Goal: Contribute content: Add original content to the website for others to see

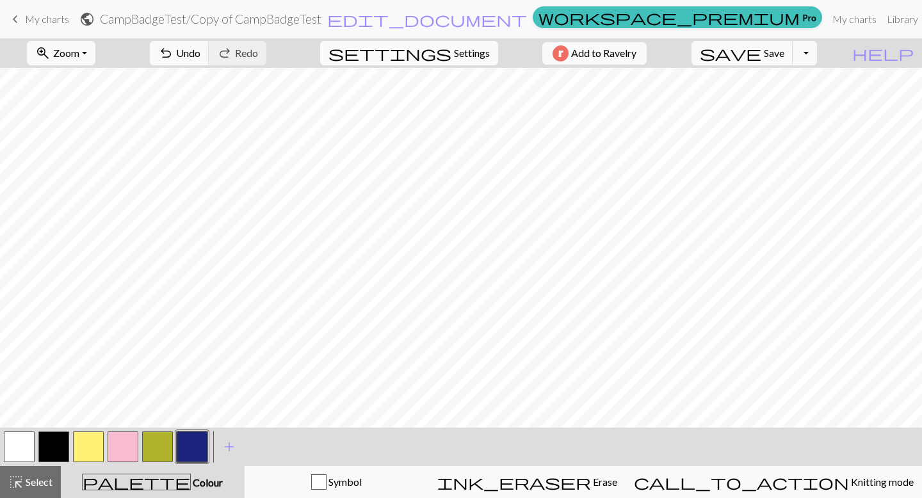
click at [461, 50] on span "Settings" at bounding box center [472, 52] width 36 height 15
select select "square"
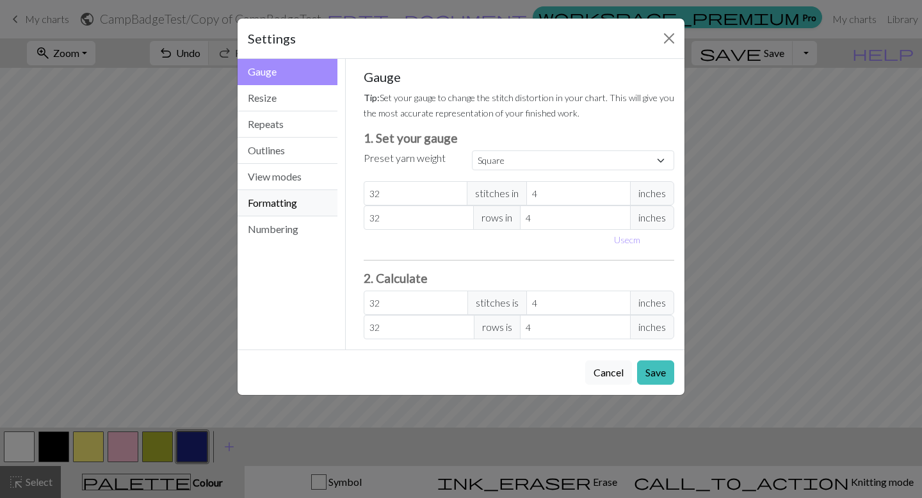
click at [273, 213] on button "Formatting" at bounding box center [288, 203] width 100 height 26
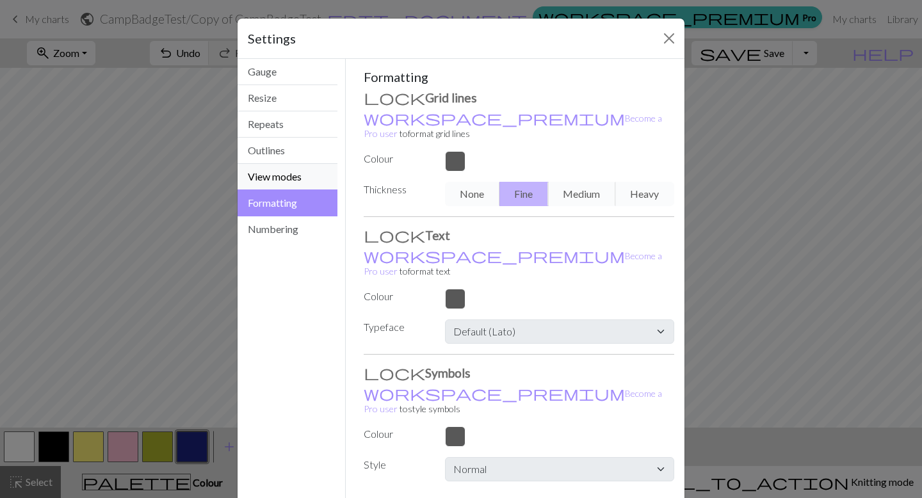
click at [275, 177] on button "View modes" at bounding box center [288, 177] width 100 height 26
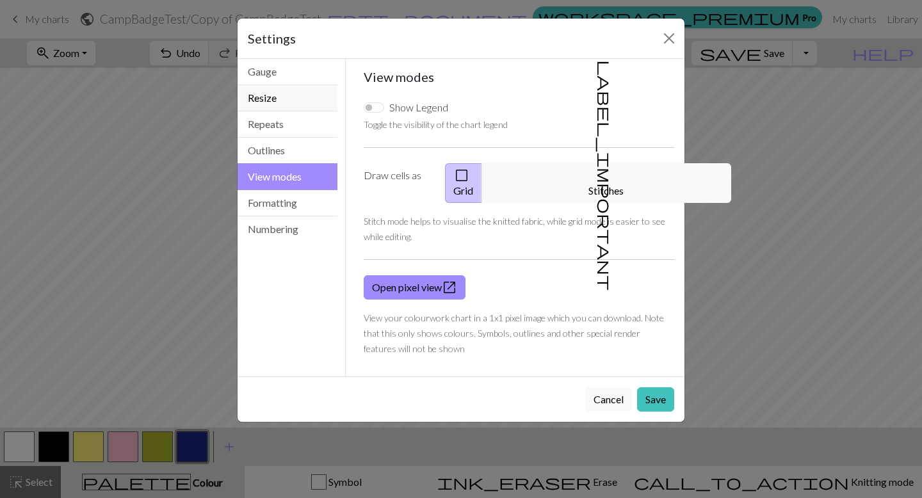
click at [279, 102] on button "Resize" at bounding box center [288, 98] width 100 height 26
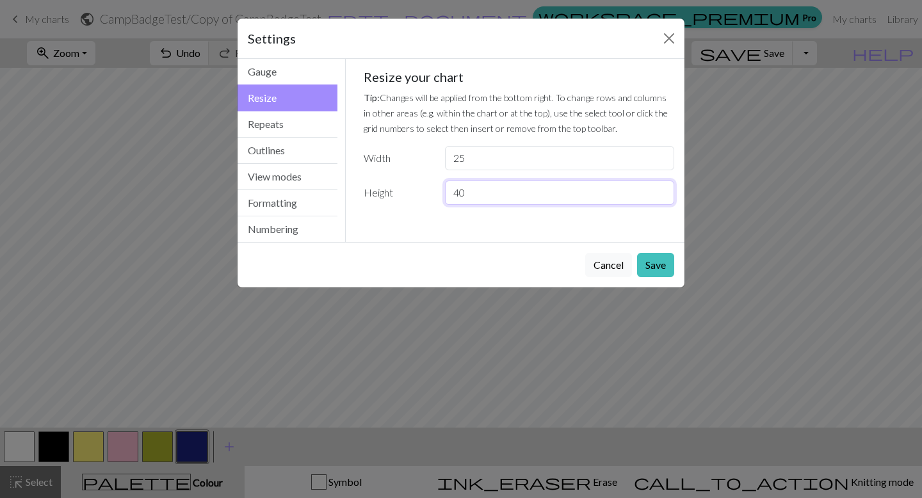
click at [474, 198] on input "40" at bounding box center [559, 193] width 229 height 24
type input "4"
type input "35"
click at [662, 269] on button "Save" at bounding box center [655, 265] width 37 height 24
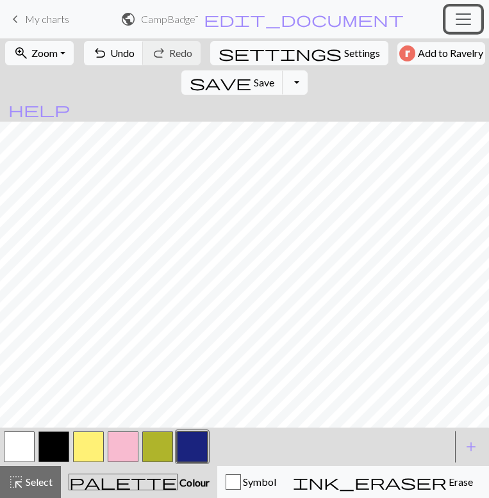
click at [460, 21] on span "Toggle navigation" at bounding box center [462, 19] width 19 height 19
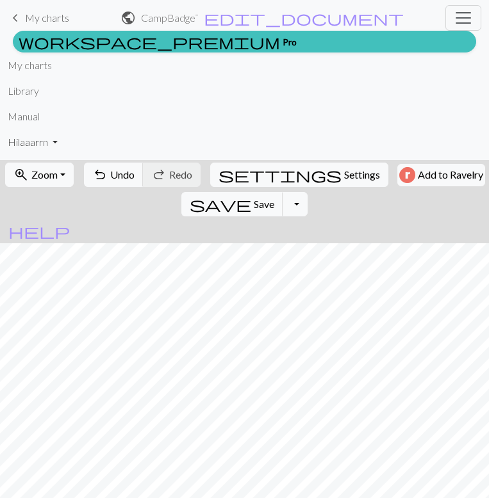
click at [44, 147] on link "Hi laaarrn" at bounding box center [33, 142] width 50 height 26
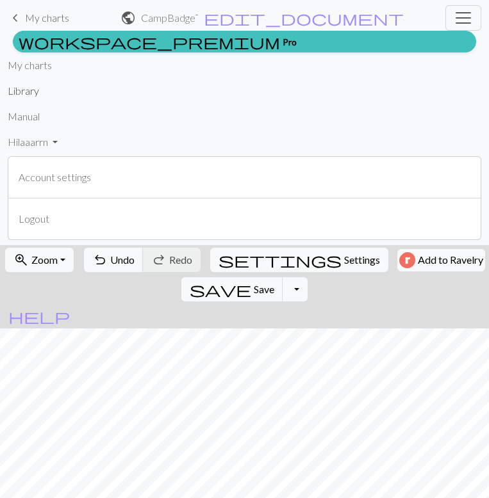
click at [22, 94] on link "Library" at bounding box center [23, 91] width 31 height 26
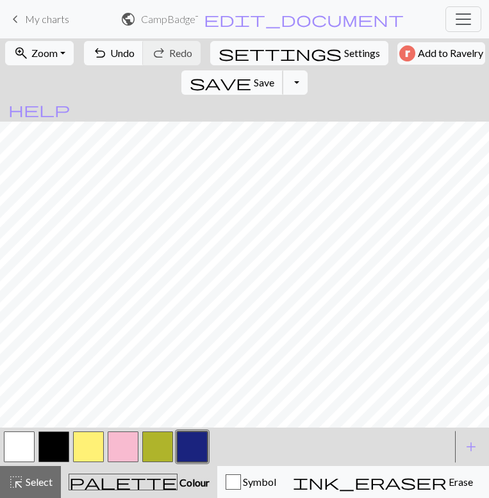
click at [251, 74] on span "save" at bounding box center [220, 83] width 61 height 18
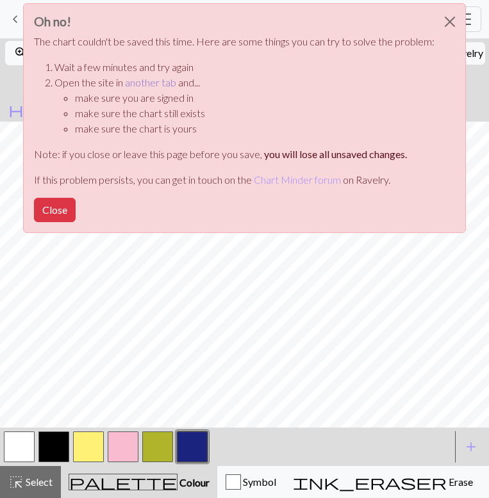
click at [152, 83] on link "another tab" at bounding box center [150, 82] width 51 height 12
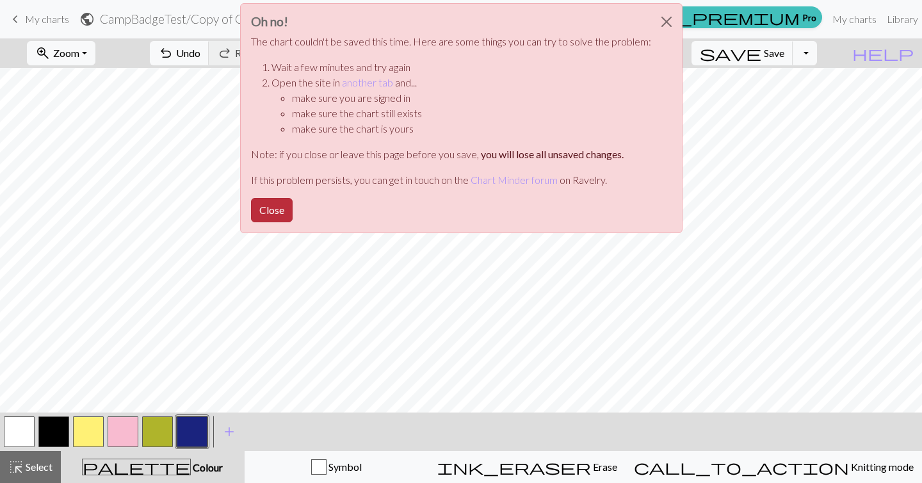
click at [275, 211] on button "Close" at bounding box center [272, 210] width 42 height 24
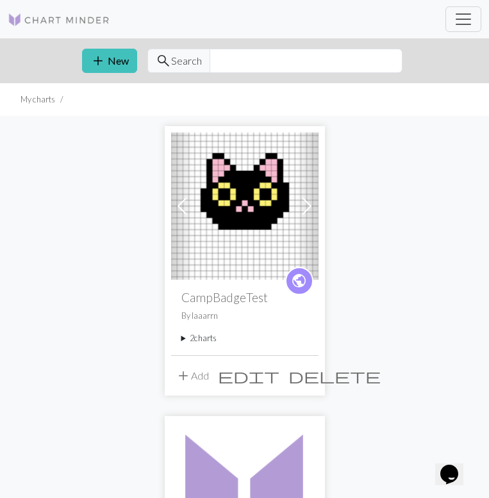
click at [184, 338] on summary "2 charts" at bounding box center [244, 338] width 127 height 12
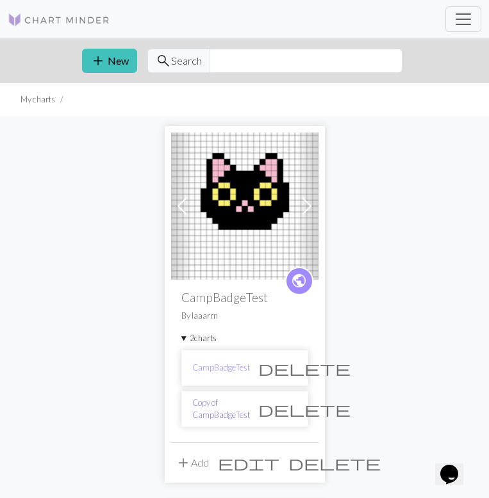
click at [228, 409] on link "Copy of CampBadgeTest" at bounding box center [221, 409] width 58 height 24
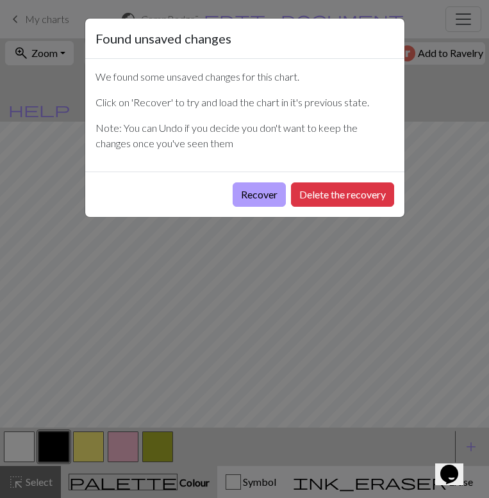
click at [234, 188] on button "Recover" at bounding box center [258, 195] width 53 height 24
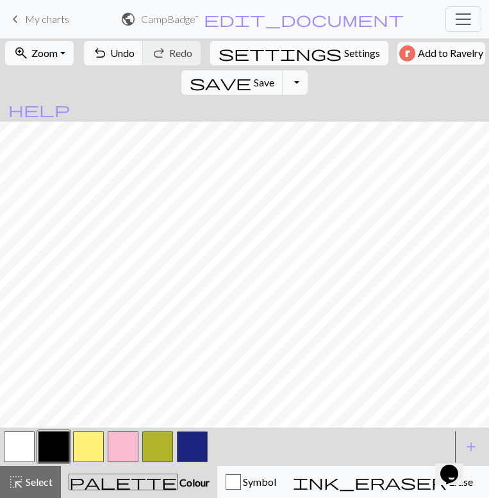
click at [344, 54] on span "Settings" at bounding box center [362, 52] width 36 height 15
select select "square"
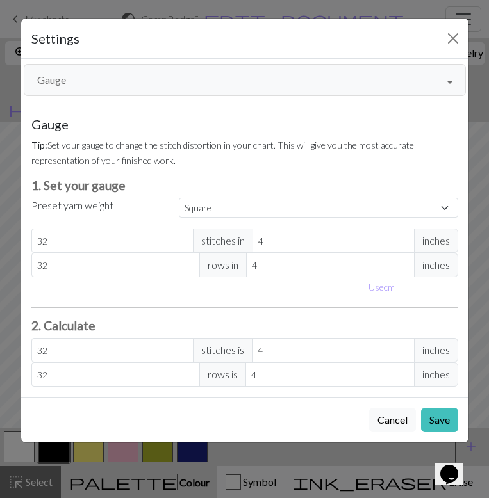
click at [187, 86] on button "Gauge" at bounding box center [245, 80] width 442 height 32
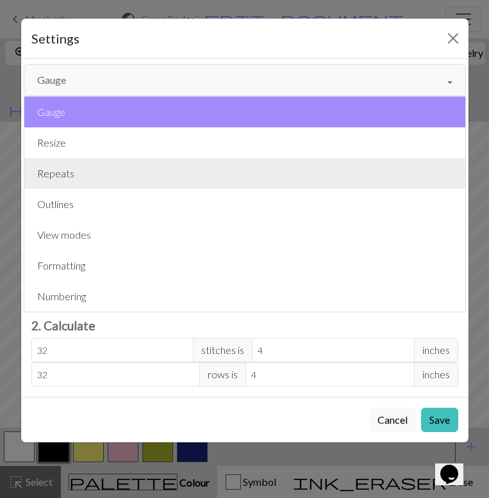
click at [146, 159] on button "Repeats" at bounding box center [244, 173] width 441 height 31
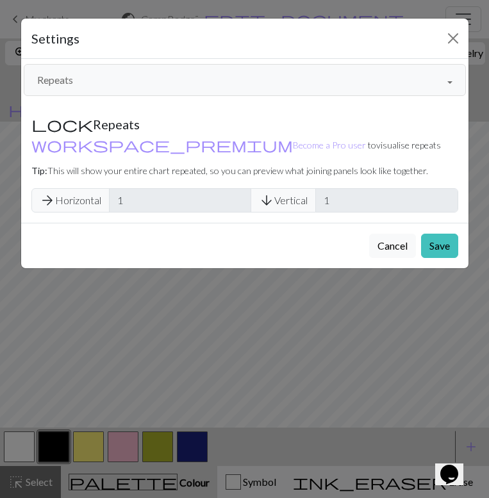
click at [149, 77] on button "Repeats" at bounding box center [245, 80] width 442 height 32
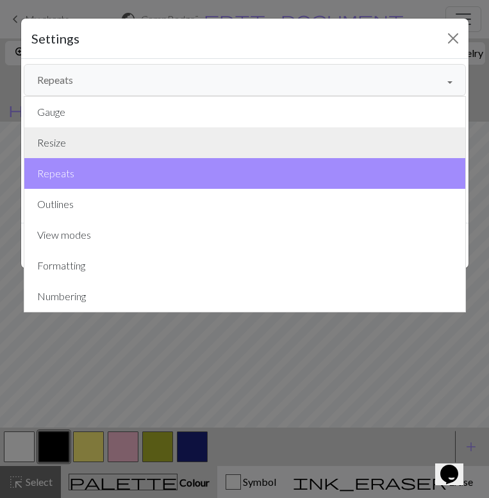
click at [115, 139] on button "Resize" at bounding box center [244, 142] width 441 height 31
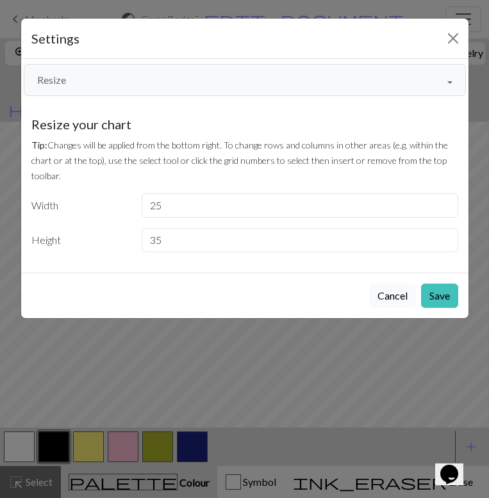
click at [390, 299] on button "Cancel" at bounding box center [392, 296] width 47 height 24
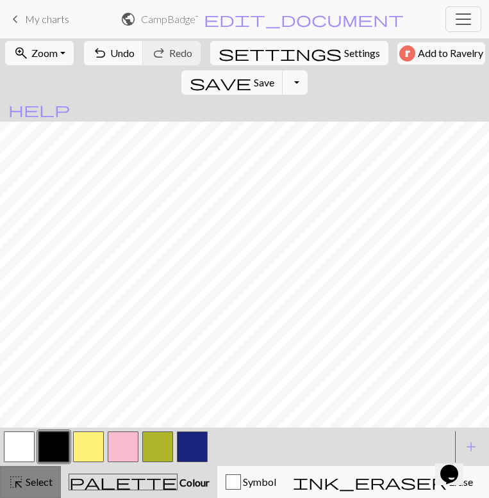
click at [28, 494] on button "highlight_alt Select Select" at bounding box center [30, 482] width 61 height 32
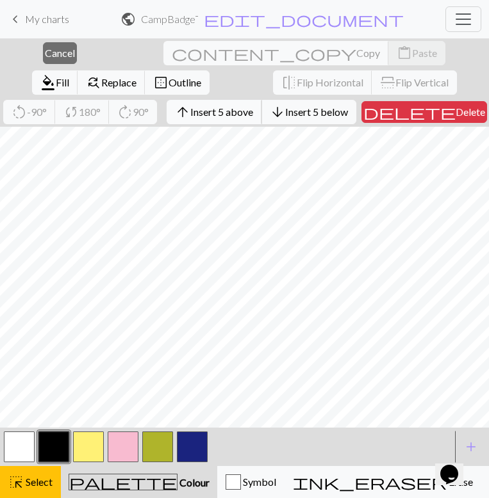
click at [167, 118] on button "arrow_upward Insert 5 above" at bounding box center [214, 112] width 95 height 24
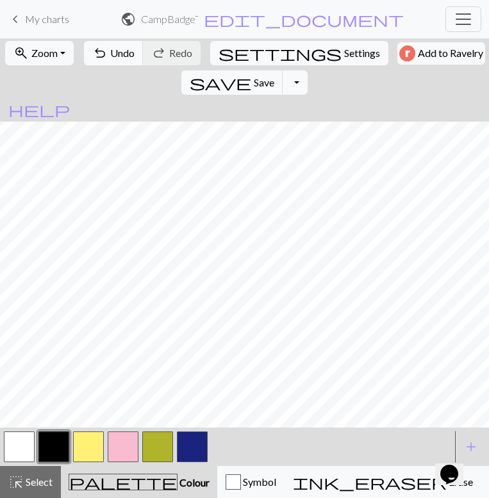
scroll to position [71, 0]
click at [344, 54] on span "Settings" at bounding box center [362, 52] width 36 height 15
select select "square"
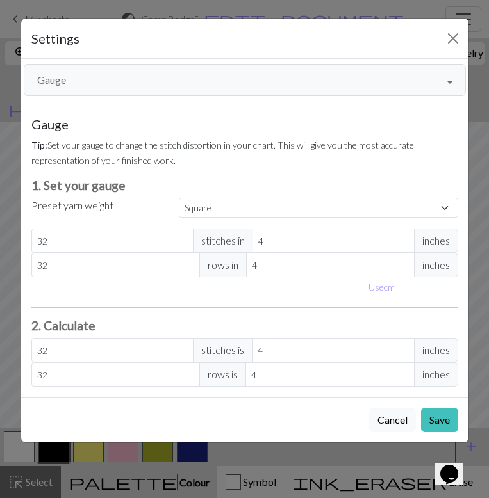
click at [170, 87] on button "Gauge" at bounding box center [245, 80] width 442 height 32
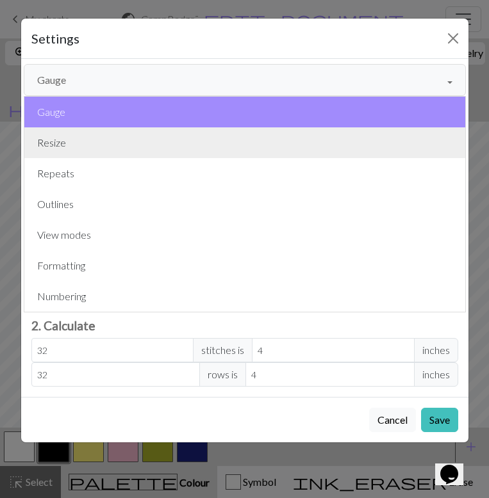
click at [147, 149] on button "Resize" at bounding box center [244, 142] width 441 height 31
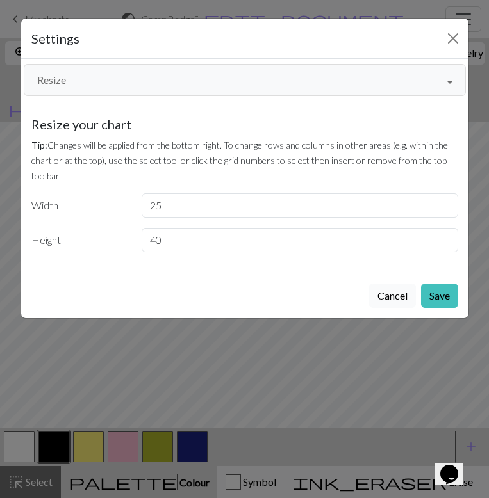
click at [389, 290] on button "Cancel" at bounding box center [392, 296] width 47 height 24
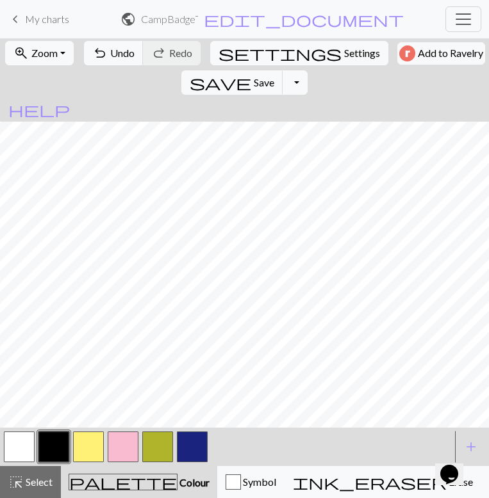
scroll to position [0, 0]
click at [110, 55] on span "Undo" at bounding box center [122, 53] width 24 height 12
click at [39, 485] on span "Select" at bounding box center [38, 482] width 29 height 12
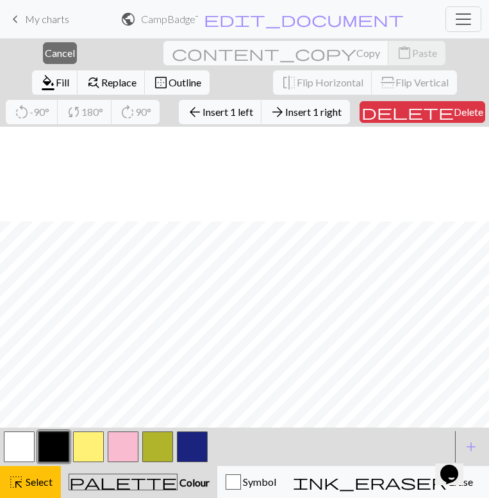
scroll to position [269, 0]
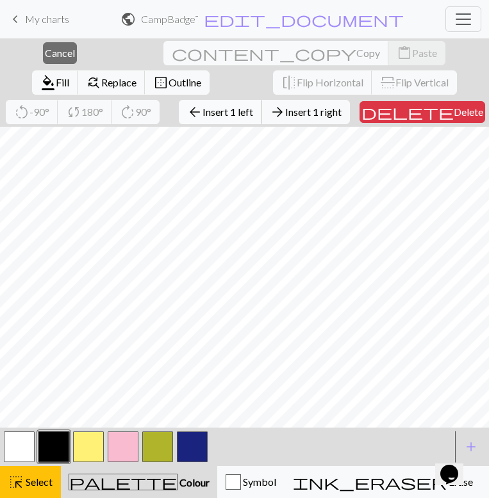
click at [202, 113] on span "Insert 1 left" at bounding box center [227, 112] width 51 height 12
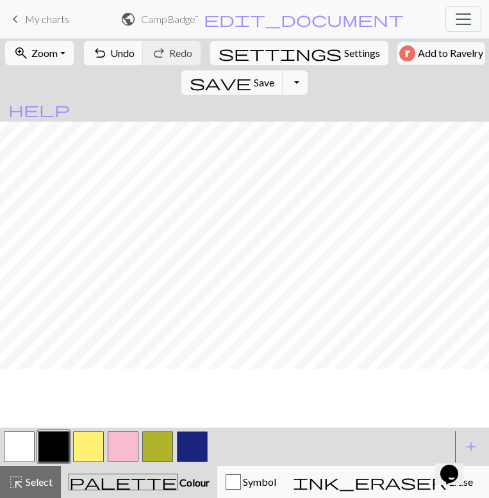
scroll to position [210, 0]
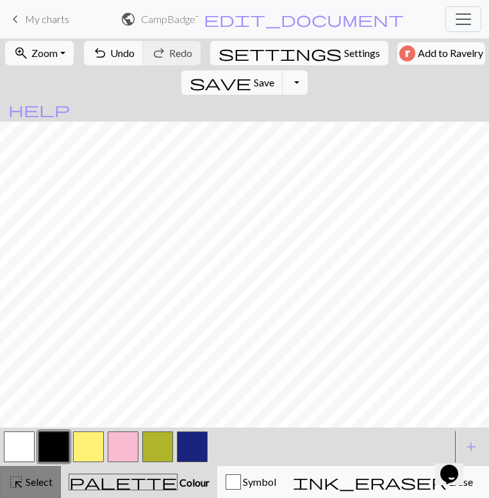
click at [40, 488] on div "highlight_alt Select Select" at bounding box center [30, 482] width 44 height 15
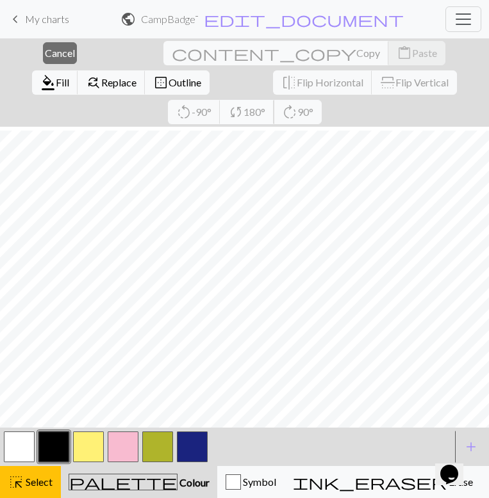
scroll to position [31, 0]
click at [45, 54] on span "Cancel" at bounding box center [60, 53] width 30 height 12
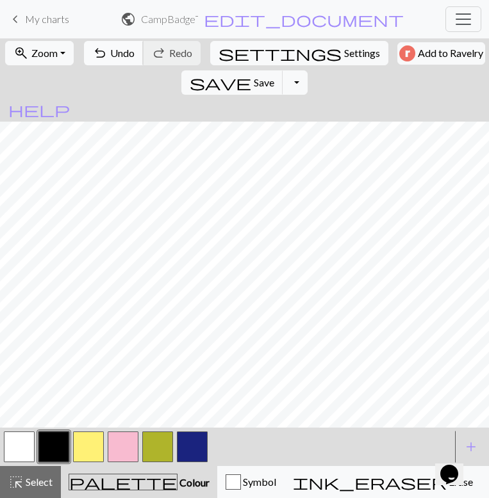
click at [113, 54] on span "Undo" at bounding box center [122, 53] width 24 height 12
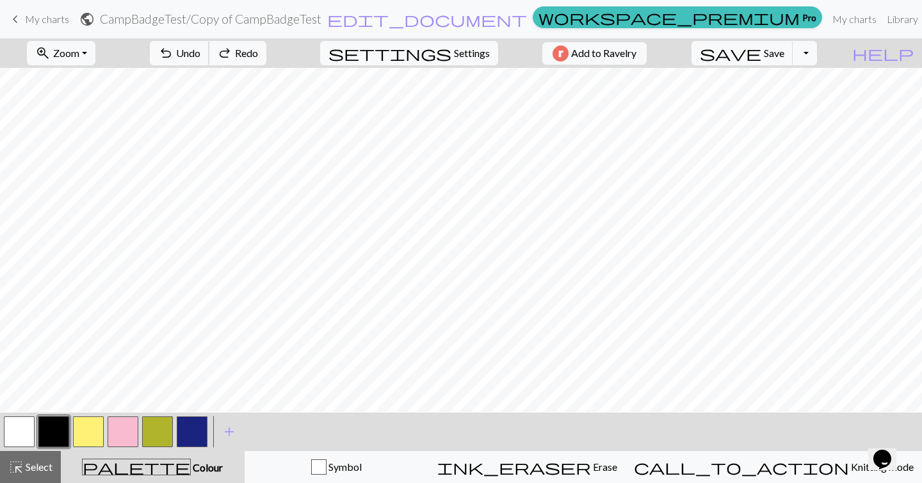
scroll to position [4, 0]
click at [15, 19] on span "keyboard_arrow_left" at bounding box center [15, 19] width 15 height 18
click at [488, 49] on span "Save" at bounding box center [774, 53] width 20 height 12
click at [15, 22] on span "keyboard_arrow_left" at bounding box center [15, 19] width 15 height 18
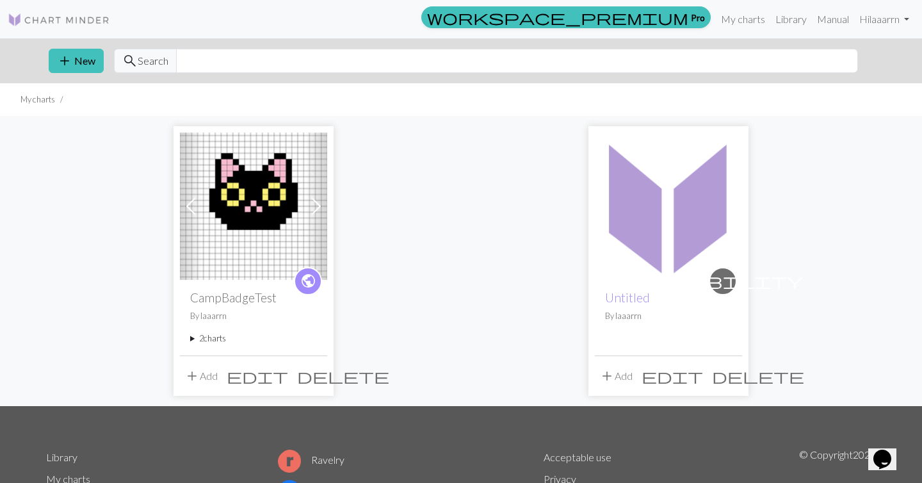
click at [304, 279] on span "public" at bounding box center [308, 281] width 16 height 20
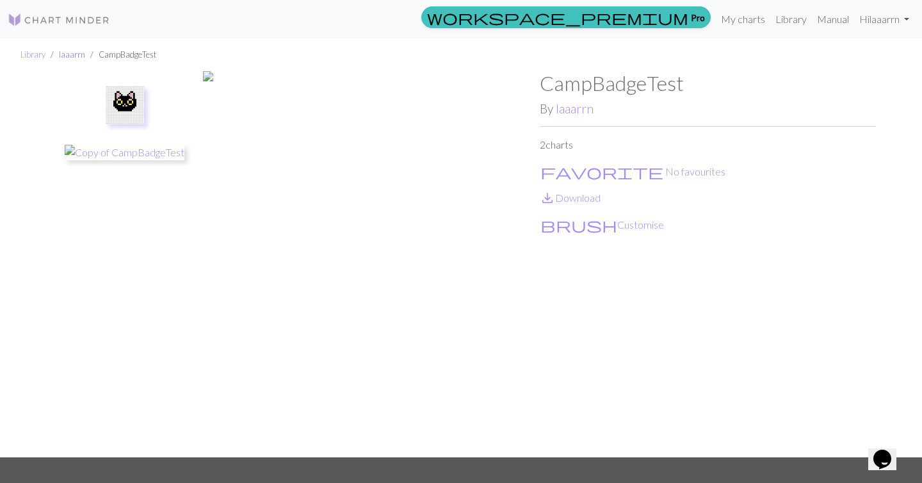
click at [70, 56] on link "laaarrn" at bounding box center [72, 54] width 26 height 10
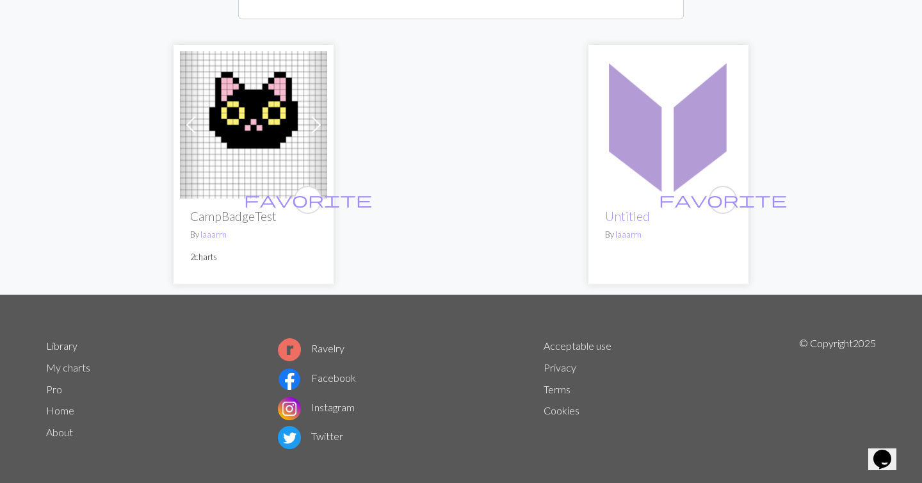
scroll to position [179, 0]
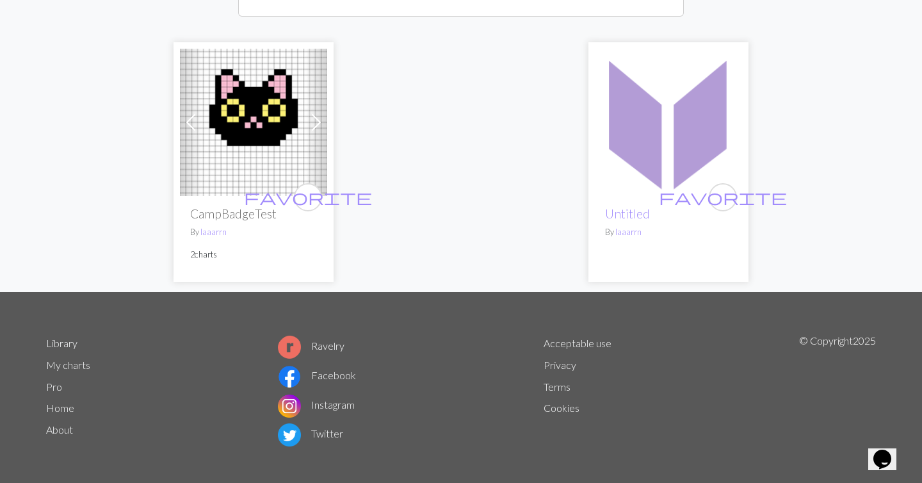
click at [488, 112] on img at bounding box center [668, 122] width 147 height 147
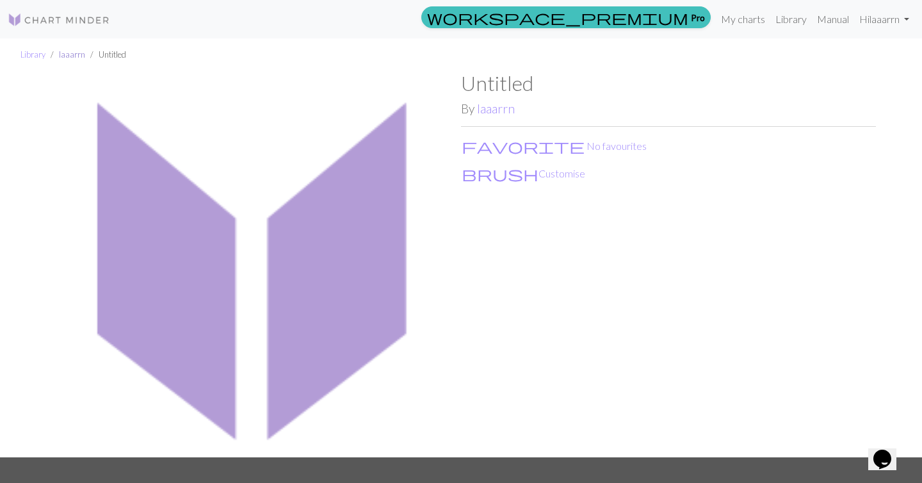
click at [70, 58] on link "laaarrn" at bounding box center [72, 54] width 26 height 10
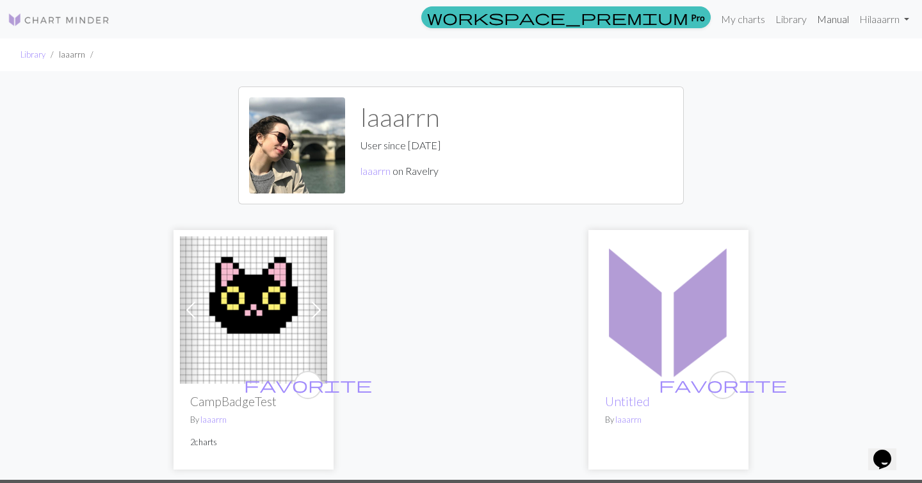
click at [488, 22] on link "Manual" at bounding box center [833, 19] width 42 height 26
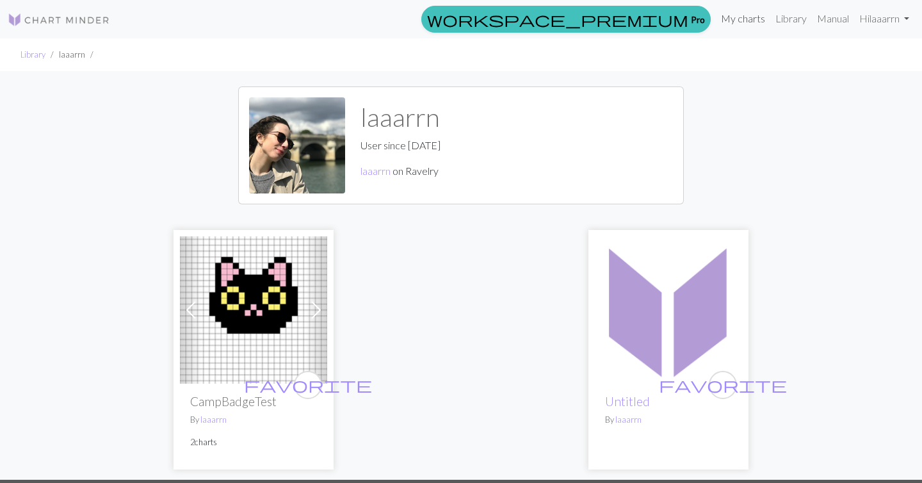
click at [748, 18] on link "My charts" at bounding box center [743, 19] width 54 height 26
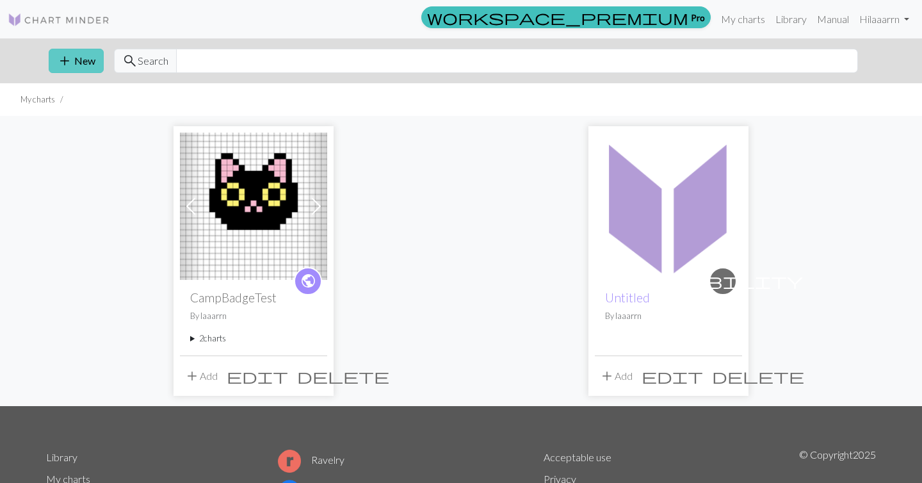
click at [79, 65] on button "add New" at bounding box center [76, 61] width 55 height 24
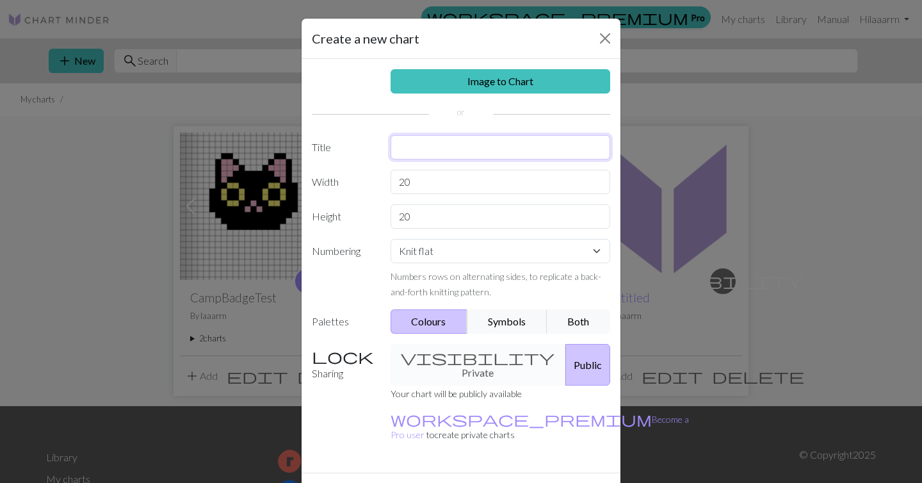
click at [436, 145] on input "text" at bounding box center [501, 147] width 220 height 24
type input "t"
type input "campbadgev2"
click at [490, 254] on select "Knit flat Knit in the round Lace knitting Cross stitch" at bounding box center [501, 251] width 220 height 24
select select "crossstitch"
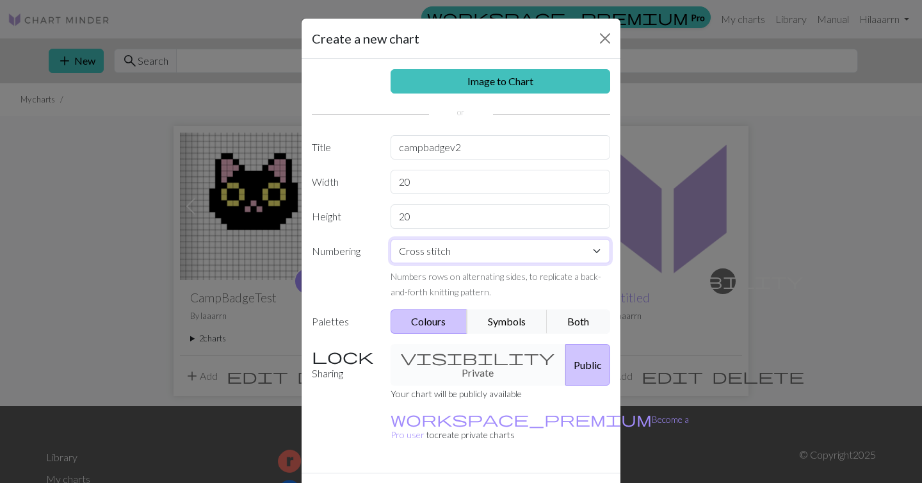
click at [391, 239] on select "Knit flat Knit in the round Lace knitting Cross stitch" at bounding box center [501, 251] width 220 height 24
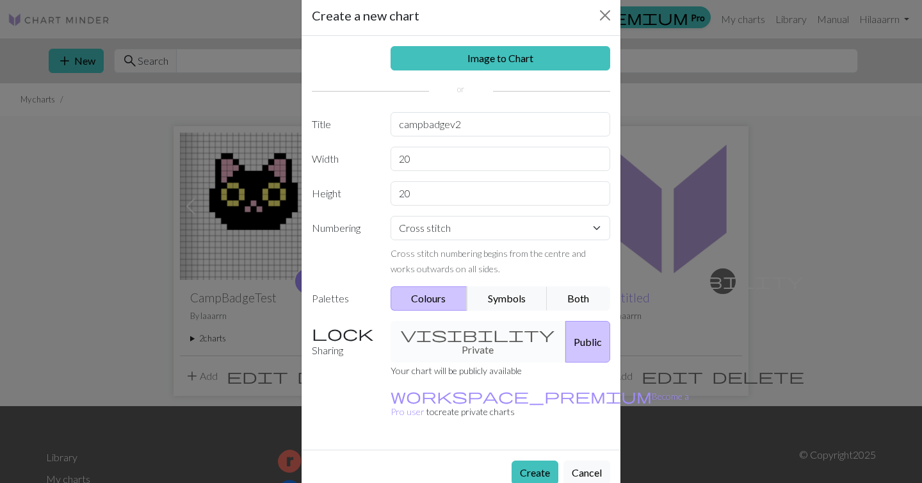
click at [474, 332] on div "visibility Private Public" at bounding box center [501, 342] width 236 height 42
click at [532, 460] on button "Create" at bounding box center [535, 472] width 47 height 24
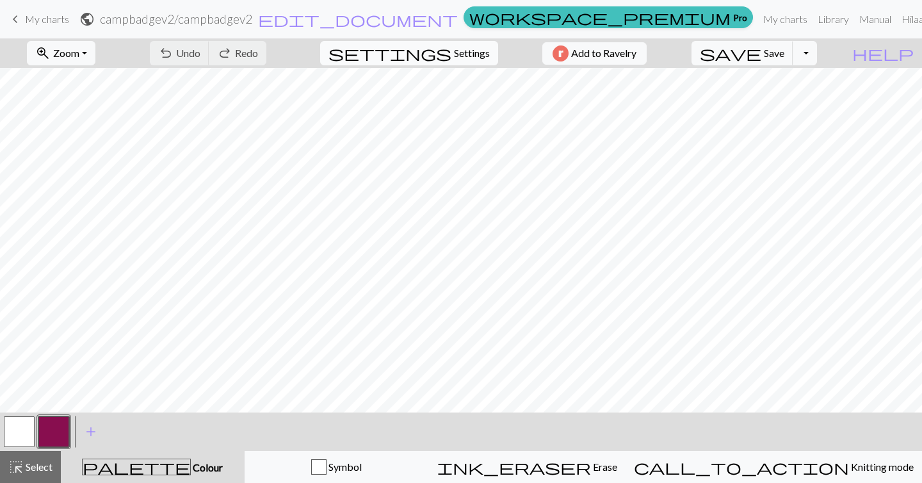
click at [462, 61] on button "settings Settings" at bounding box center [409, 53] width 178 height 24
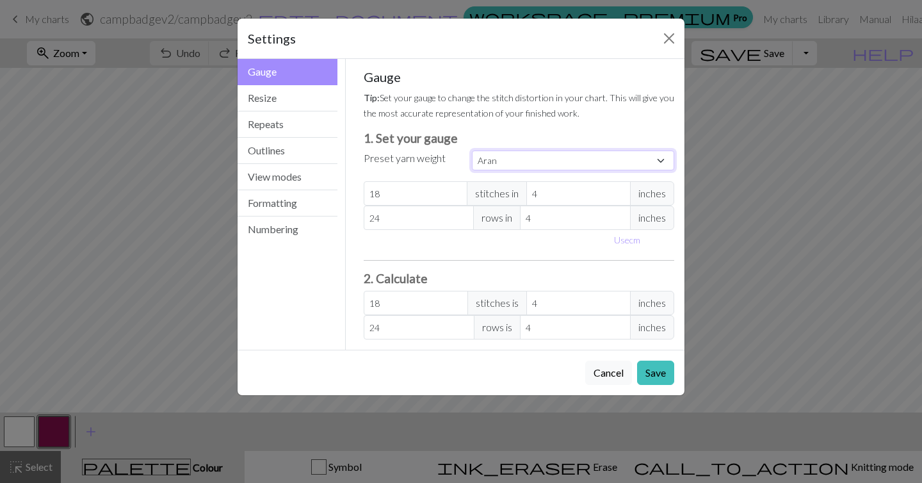
click at [512, 162] on select "Custom Square Lace Light Fingering Fingering Sport Double knit Worsted Aran Bul…" at bounding box center [573, 160] width 202 height 20
select select "square"
click at [472, 150] on select "Custom Square Lace Light Fingering Fingering Sport Double knit Worsted Aran Bul…" at bounding box center [573, 160] width 202 height 20
type input "32"
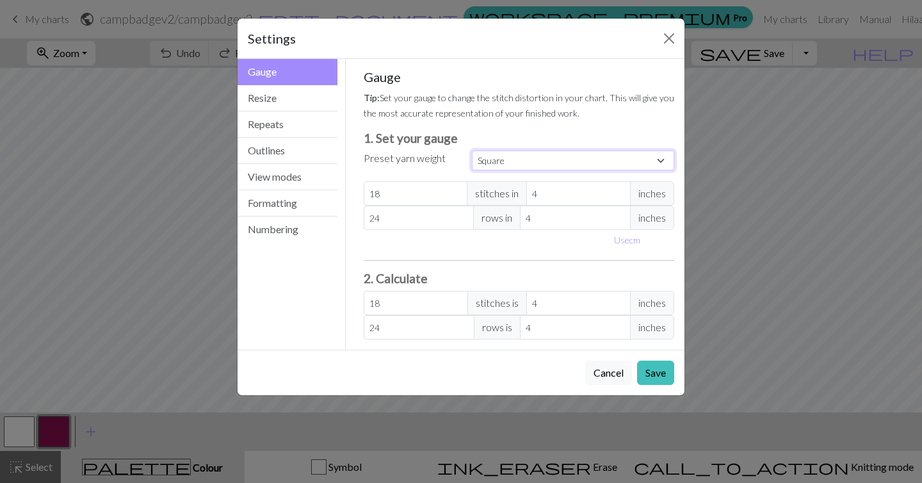
type input "32"
click at [311, 102] on button "Resize" at bounding box center [288, 98] width 100 height 26
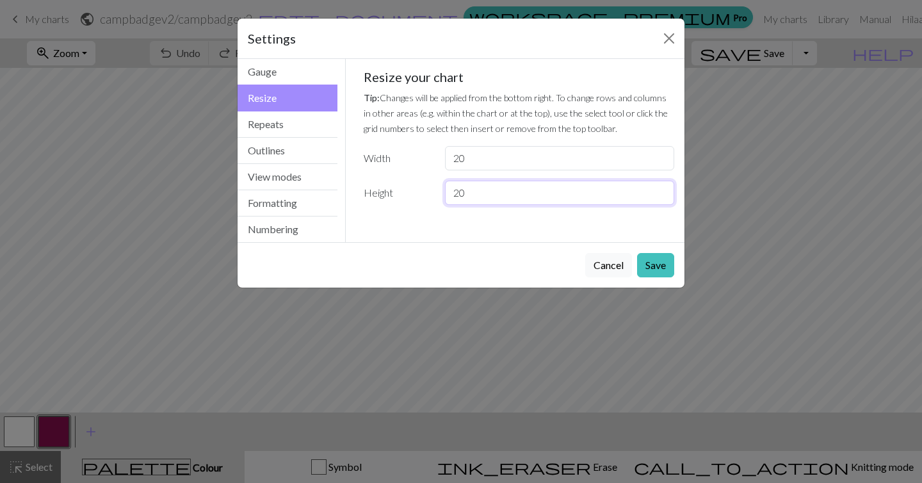
click at [473, 197] on input "20" at bounding box center [559, 193] width 229 height 24
click at [473, 161] on input "20" at bounding box center [559, 158] width 229 height 24
type input "2"
type input "30"
click at [473, 194] on input "20" at bounding box center [559, 193] width 229 height 24
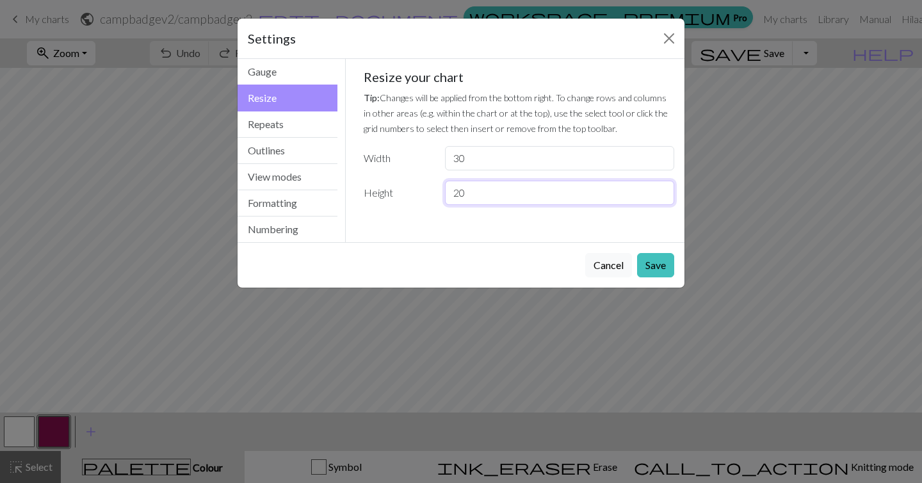
type input "2"
click at [480, 154] on input "30" at bounding box center [559, 158] width 229 height 24
type input "3"
type input "4"
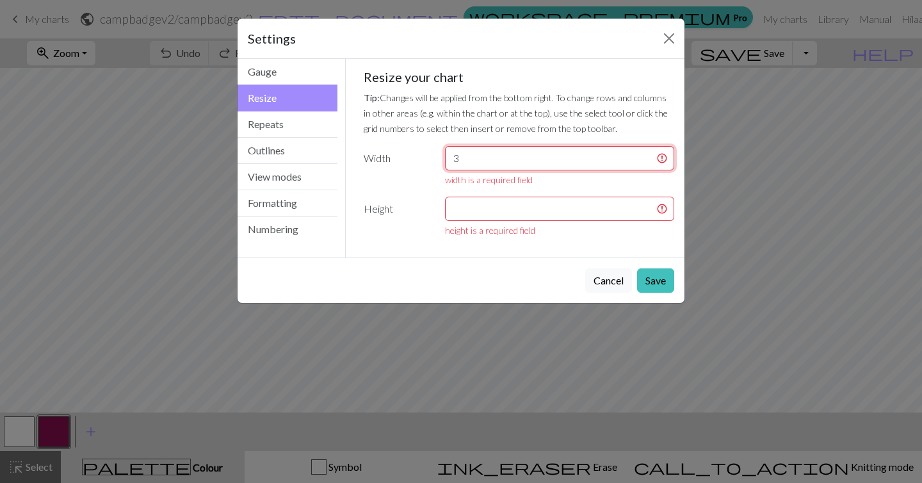
type input "30"
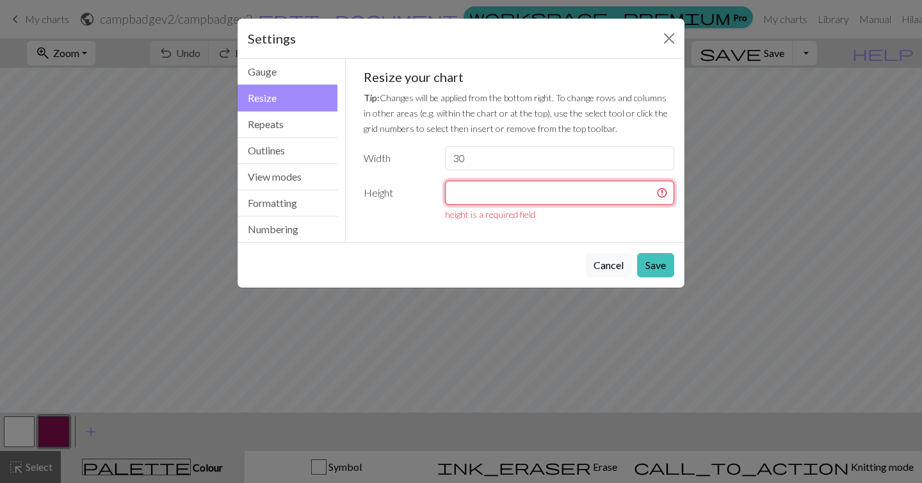
click at [512, 198] on input "number" at bounding box center [559, 193] width 229 height 24
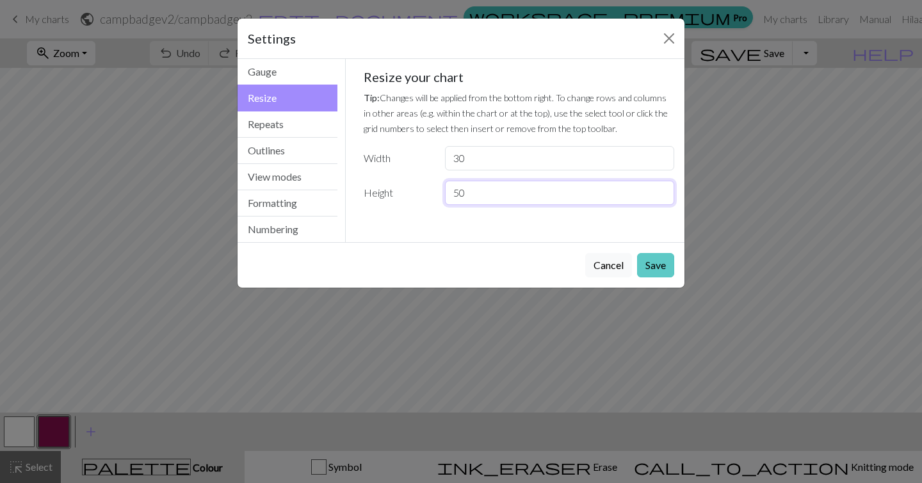
type input "50"
click at [671, 264] on button "Save" at bounding box center [655, 265] width 37 height 24
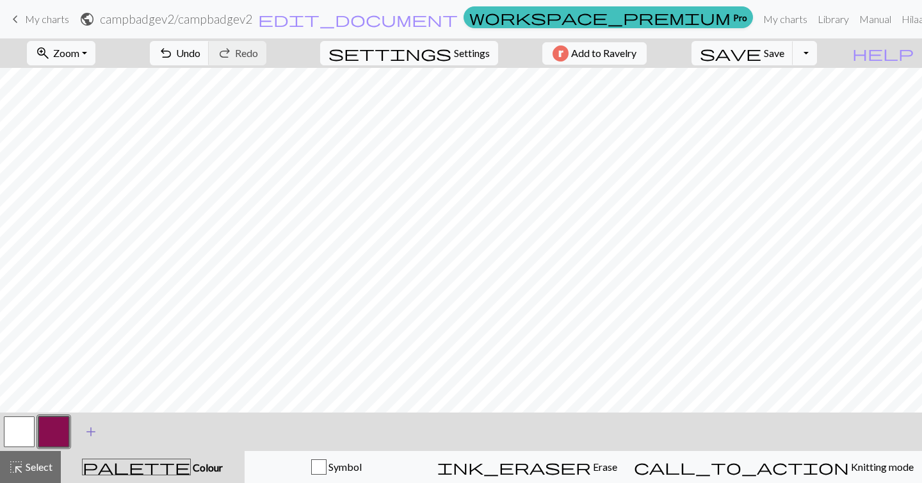
click at [90, 430] on span "add" at bounding box center [90, 432] width 15 height 18
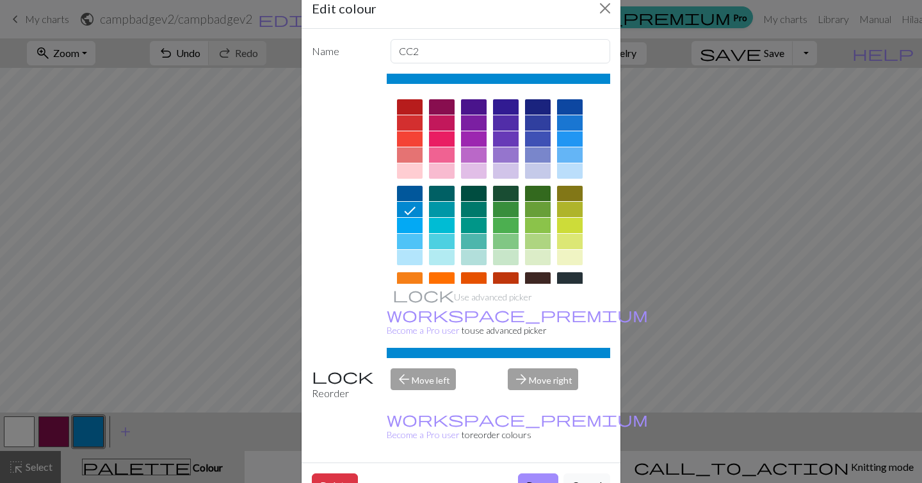
scroll to position [169, 0]
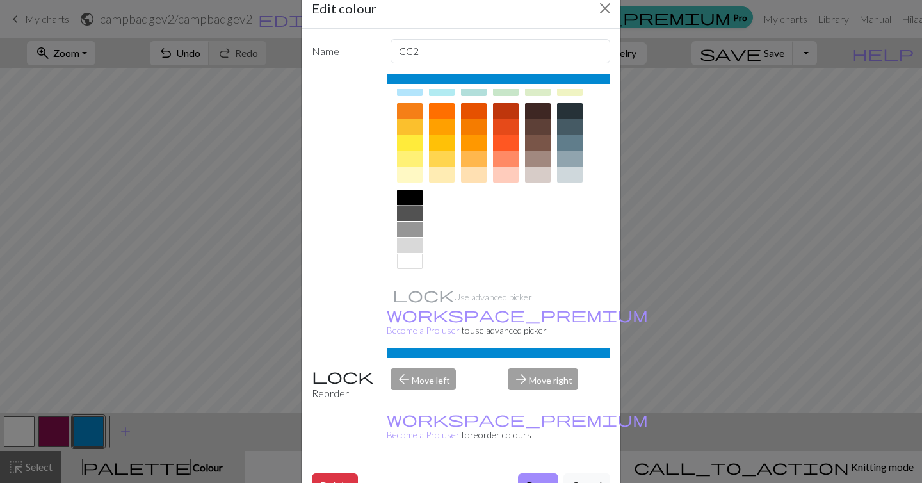
click at [406, 202] on div at bounding box center [410, 197] width 26 height 15
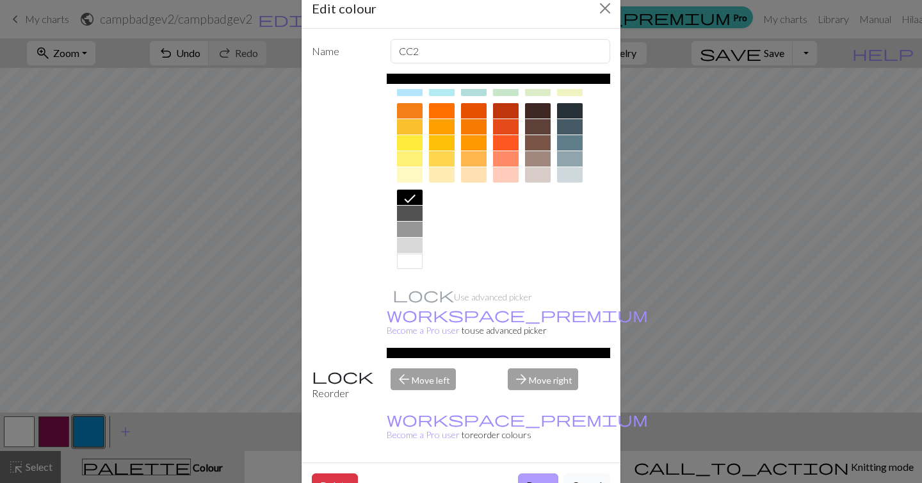
click at [526, 473] on button "Done" at bounding box center [538, 485] width 40 height 24
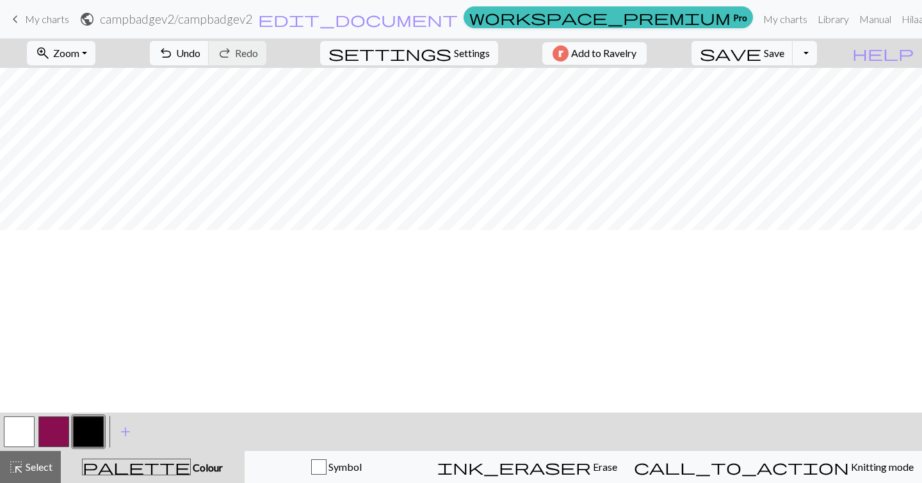
scroll to position [0, 0]
click at [454, 49] on span "Settings" at bounding box center [472, 52] width 36 height 15
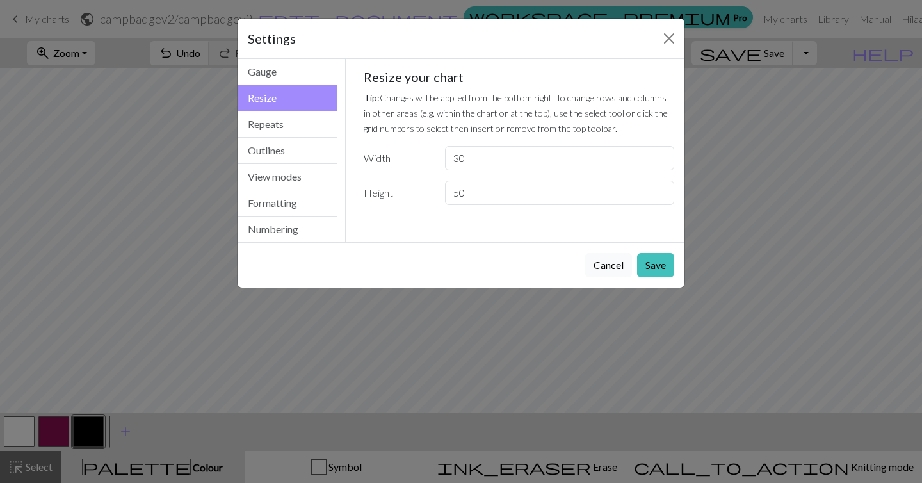
click at [615, 268] on button "Cancel" at bounding box center [608, 265] width 47 height 24
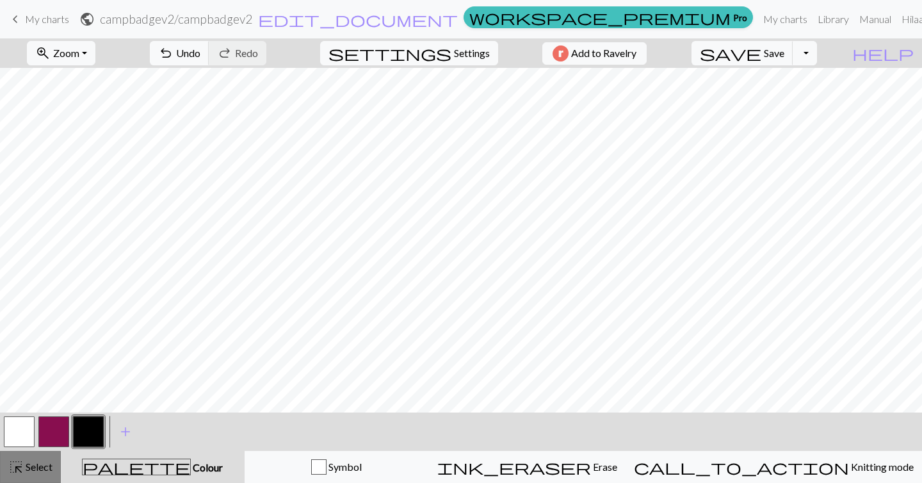
click at [27, 478] on button "highlight_alt Select Select" at bounding box center [30, 467] width 61 height 32
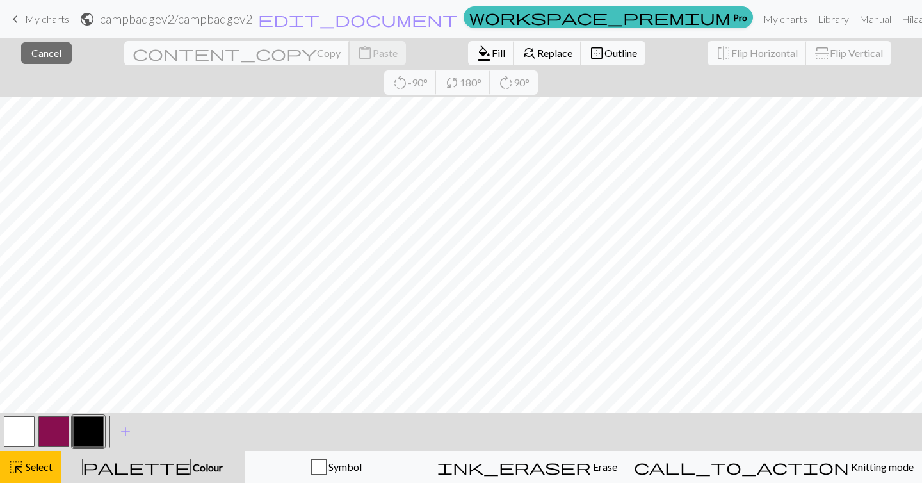
click at [317, 57] on span "Copy" at bounding box center [329, 53] width 24 height 12
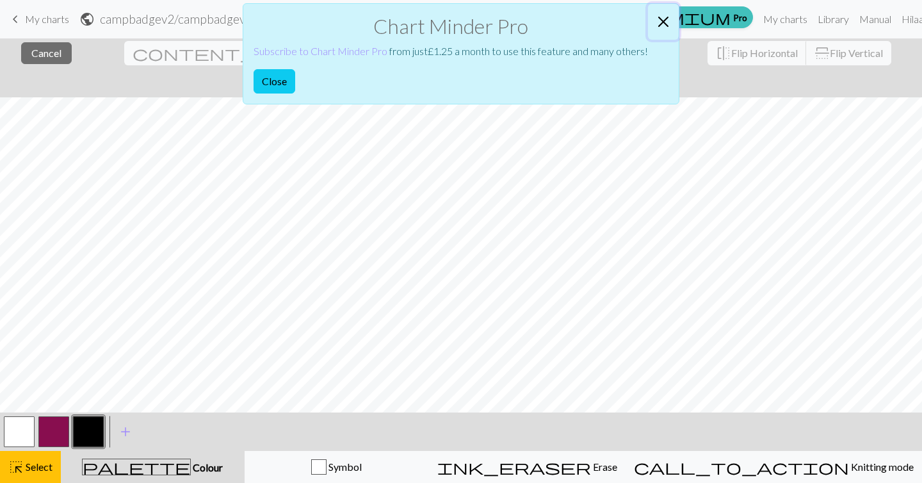
click at [665, 15] on button "Close" at bounding box center [663, 22] width 31 height 36
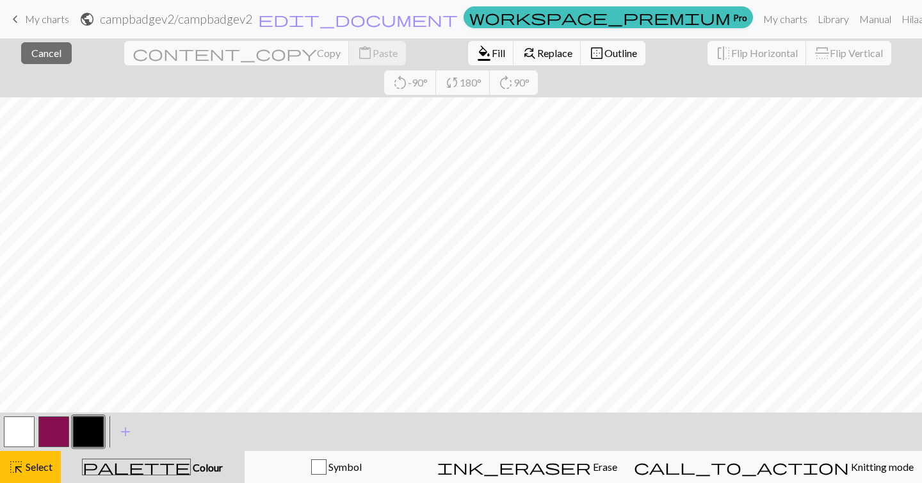
click at [605, 56] on span "Outline" at bounding box center [621, 53] width 33 height 12
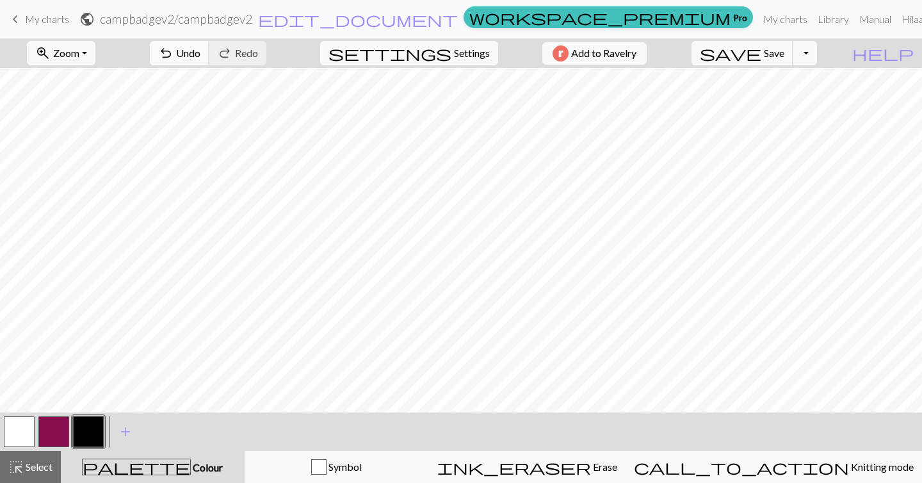
click at [174, 49] on span "undo" at bounding box center [165, 53] width 15 height 18
click at [469, 56] on span "Settings" at bounding box center [472, 52] width 36 height 15
select select "square"
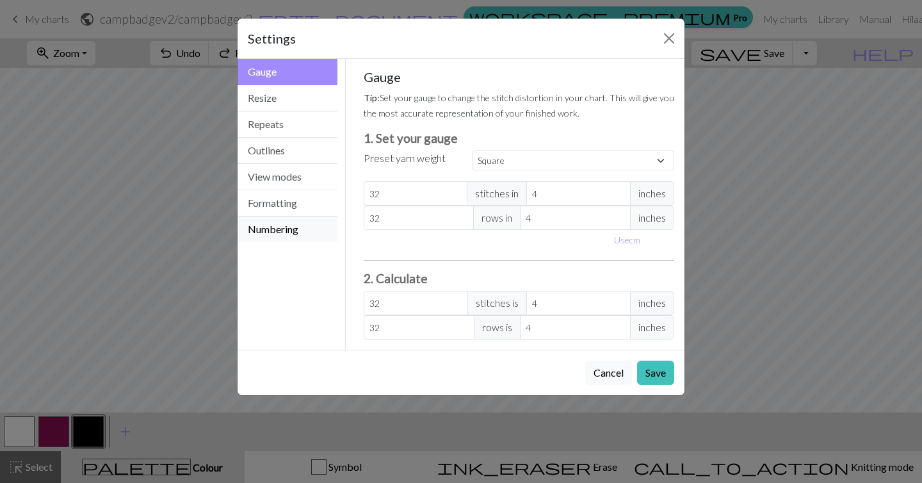
click at [267, 226] on button "Numbering" at bounding box center [288, 229] width 100 height 26
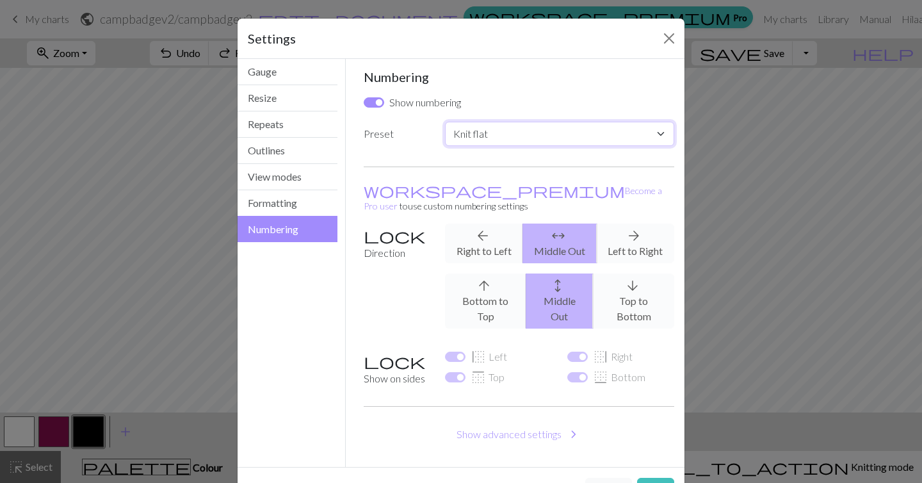
click at [549, 140] on select "Custom Knit flat Knit in the round Lace knitting Cross stitch" at bounding box center [559, 134] width 229 height 24
select select "crossstitch"
click at [445, 122] on select "Custom Knit flat Knit in the round Lace knitting Cross stitch" at bounding box center [559, 134] width 229 height 24
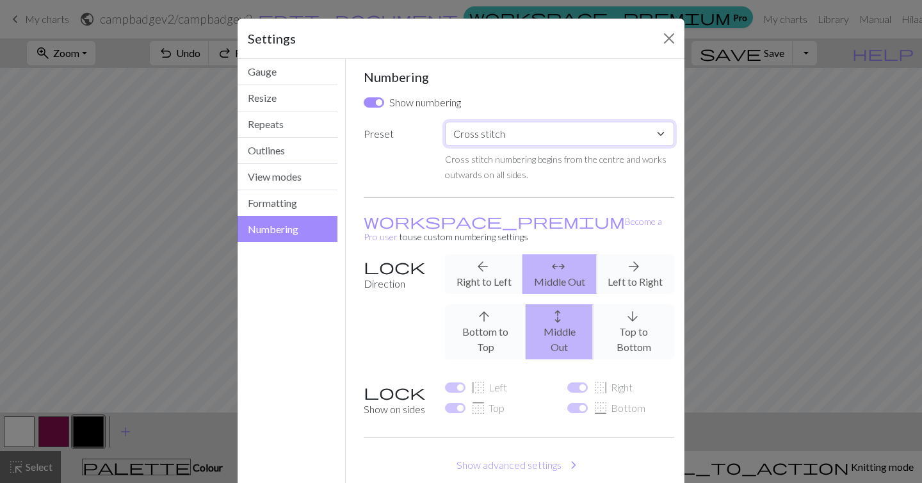
scroll to position [48, 0]
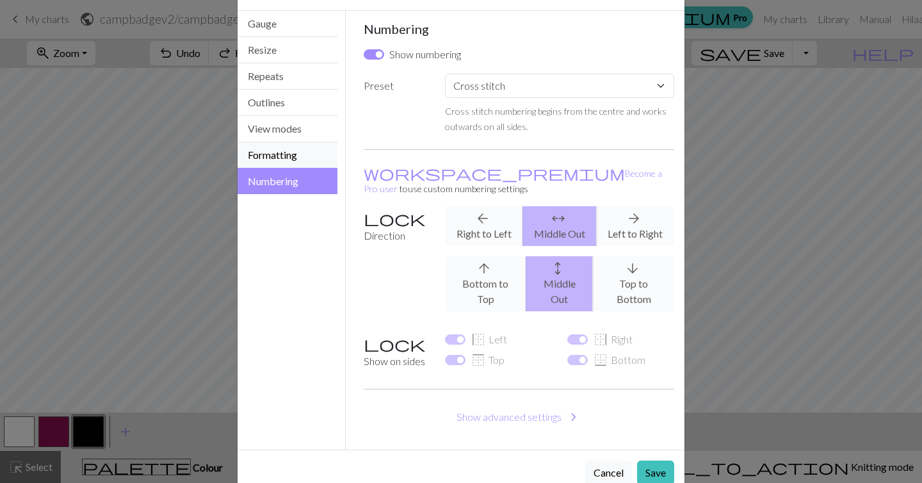
click at [293, 150] on button "Formatting" at bounding box center [288, 155] width 100 height 26
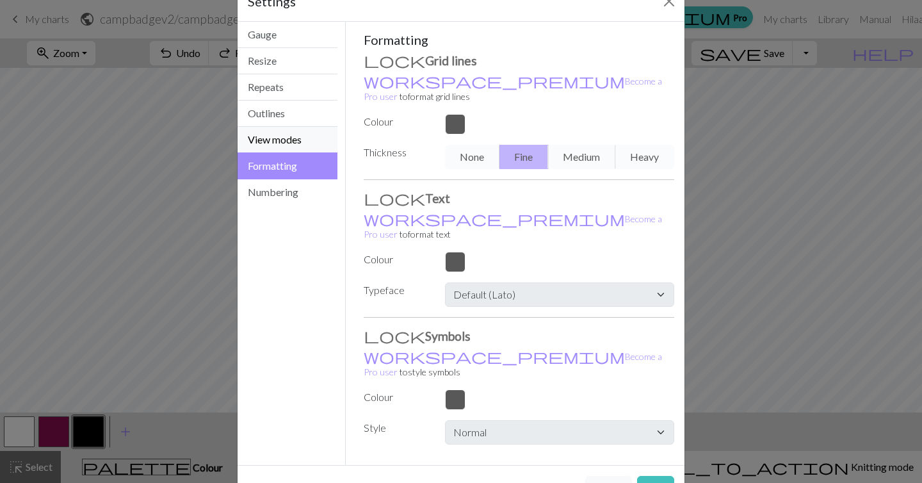
click at [259, 147] on button "View modes" at bounding box center [288, 140] width 100 height 26
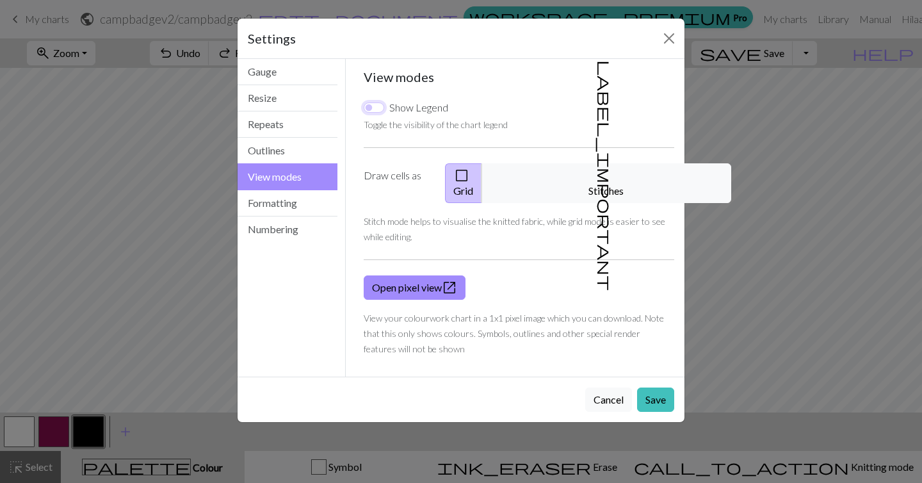
click at [379, 110] on input "Show Legend" at bounding box center [374, 107] width 20 height 10
checkbox input "true"
click at [289, 146] on button "Outlines" at bounding box center [288, 151] width 100 height 26
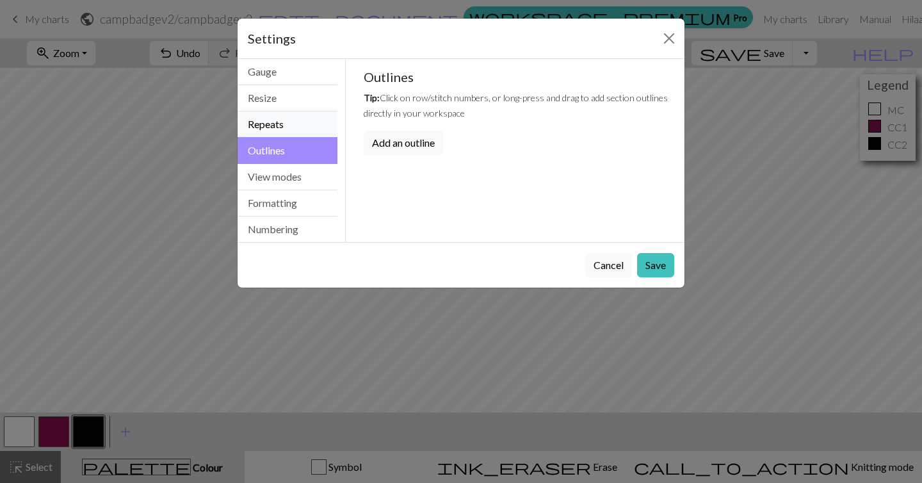
click at [293, 127] on button "Repeats" at bounding box center [288, 124] width 100 height 26
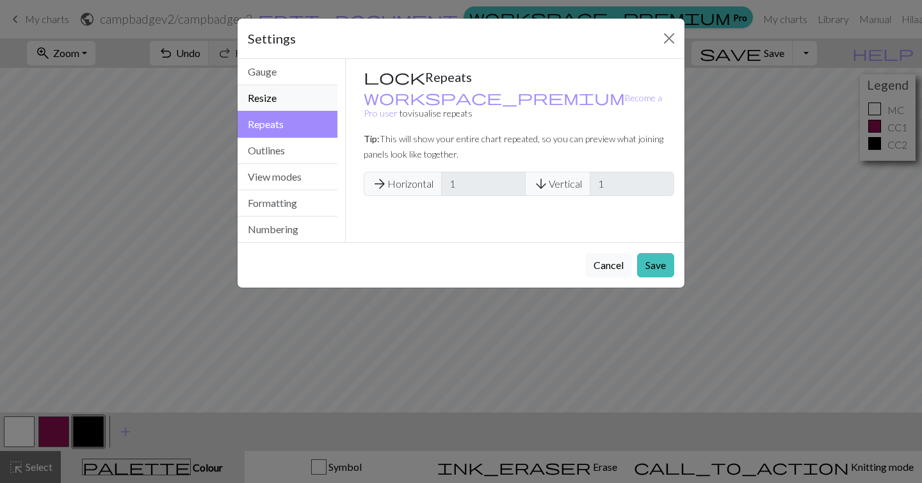
click at [298, 92] on button "Resize" at bounding box center [288, 98] width 100 height 26
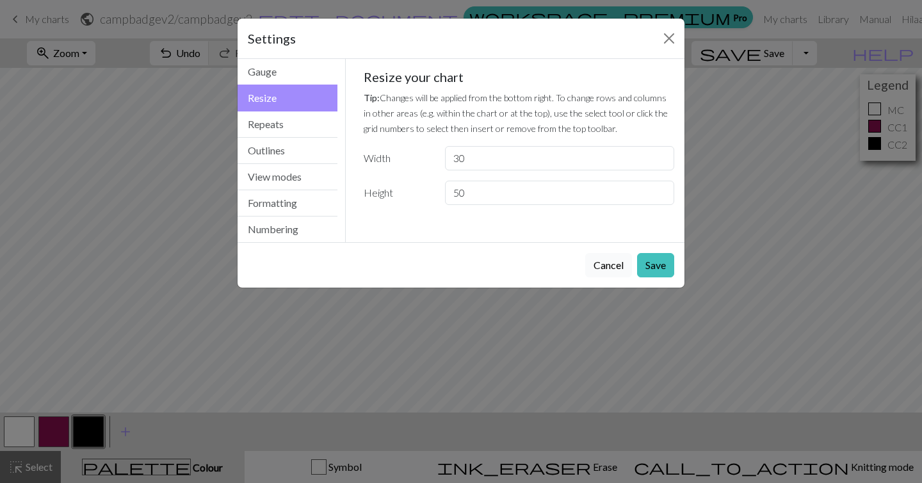
click at [612, 266] on button "Cancel" at bounding box center [608, 265] width 47 height 24
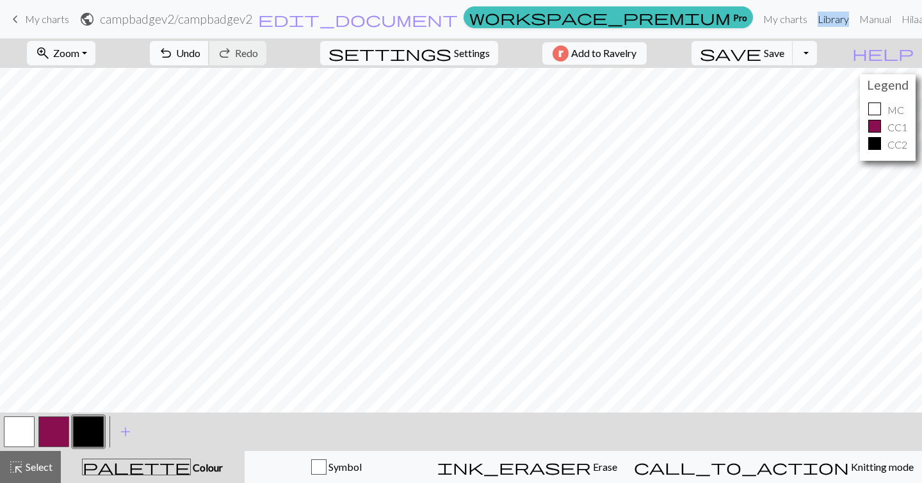
click at [209, 60] on button "undo Undo Undo" at bounding box center [180, 53] width 60 height 24
click at [209, 53] on button "undo Undo Undo" at bounding box center [180, 53] width 60 height 24
click at [31, 468] on span "Select" at bounding box center [38, 466] width 29 height 12
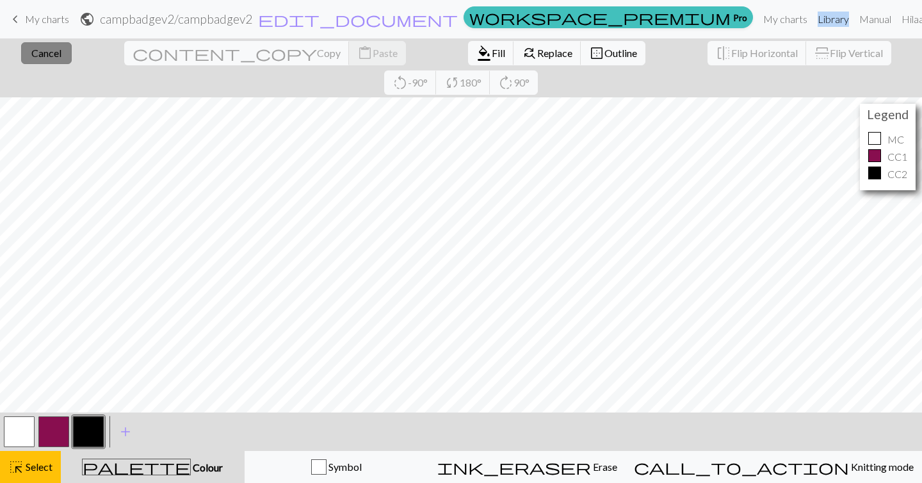
click at [45, 54] on span "Cancel" at bounding box center [46, 53] width 30 height 12
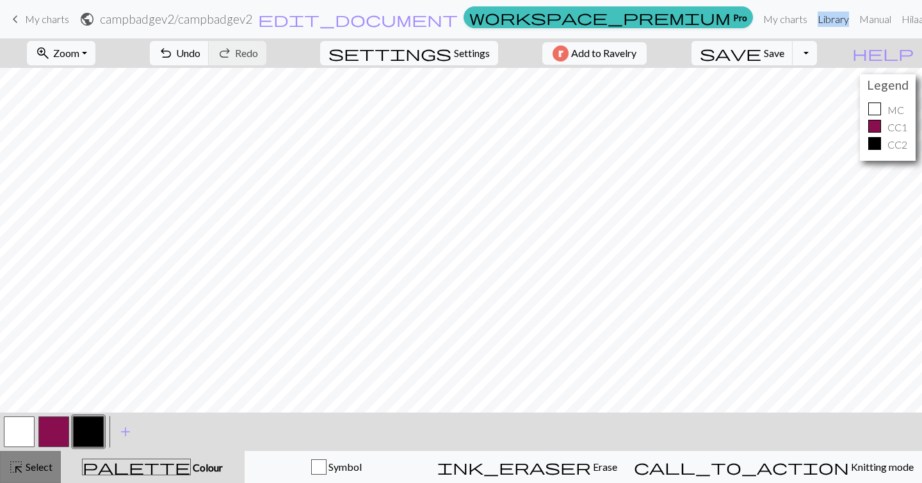
click at [46, 462] on span "Select" at bounding box center [38, 466] width 29 height 12
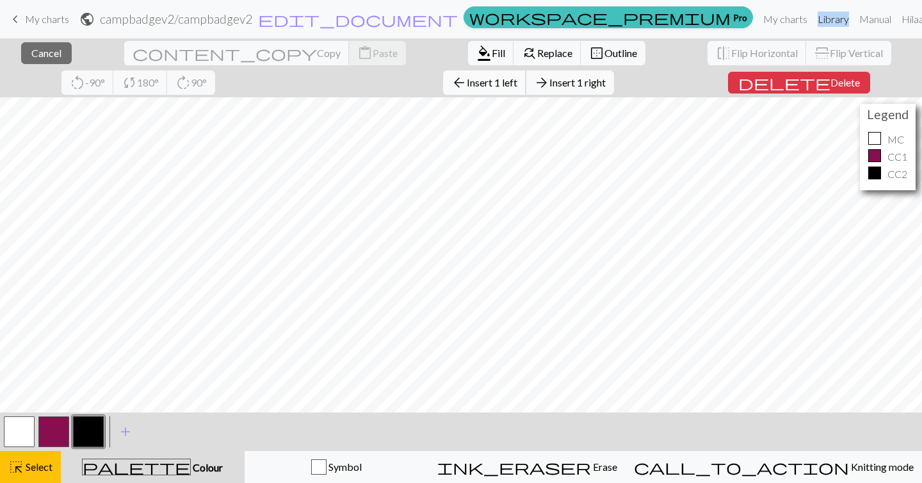
click at [467, 77] on span "Insert 1 left" at bounding box center [492, 82] width 51 height 12
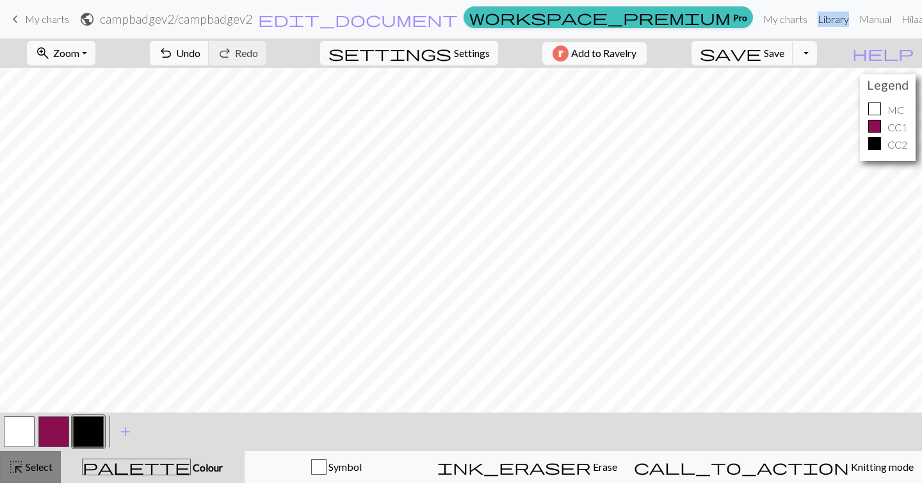
click at [26, 456] on button "highlight_alt Select Select" at bounding box center [30, 467] width 61 height 32
click at [471, 56] on span "Settings" at bounding box center [472, 52] width 36 height 15
select select "square"
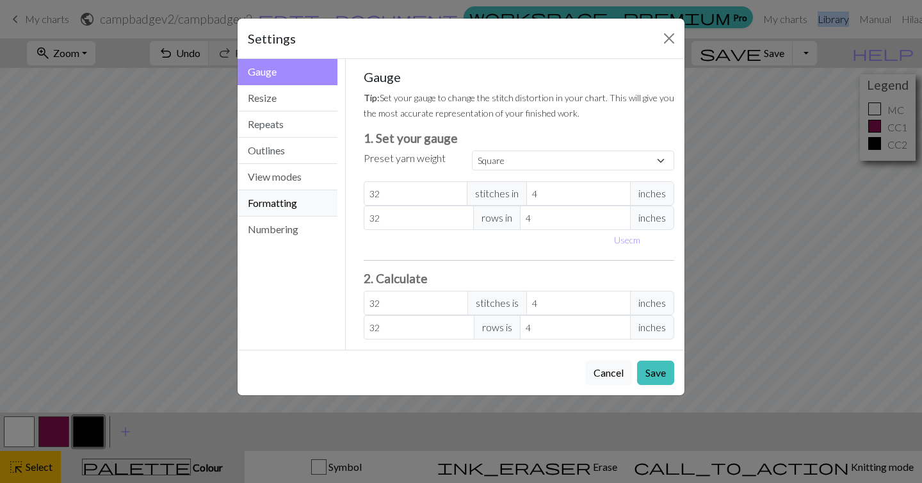
click at [282, 199] on button "Formatting" at bounding box center [288, 203] width 100 height 26
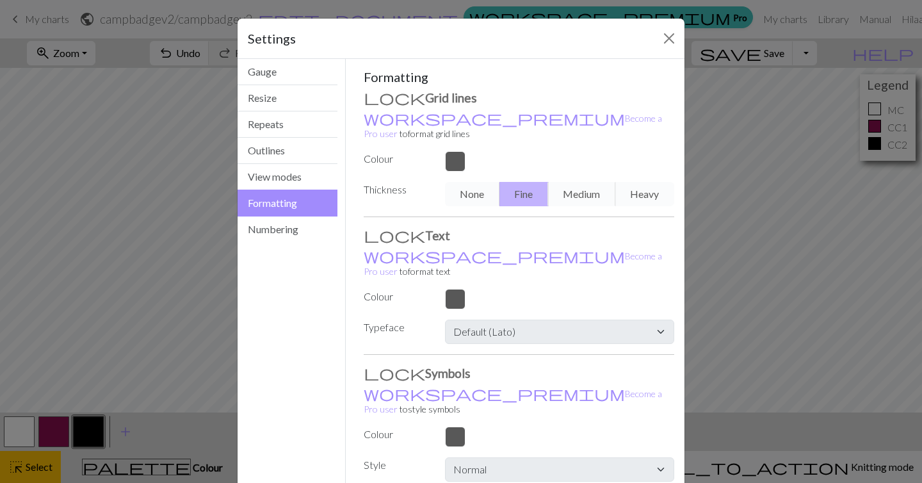
click at [485, 183] on div "None Fine Medium Heavy" at bounding box center [559, 194] width 245 height 24
click at [487, 182] on div "None Fine Medium Heavy" at bounding box center [559, 194] width 245 height 24
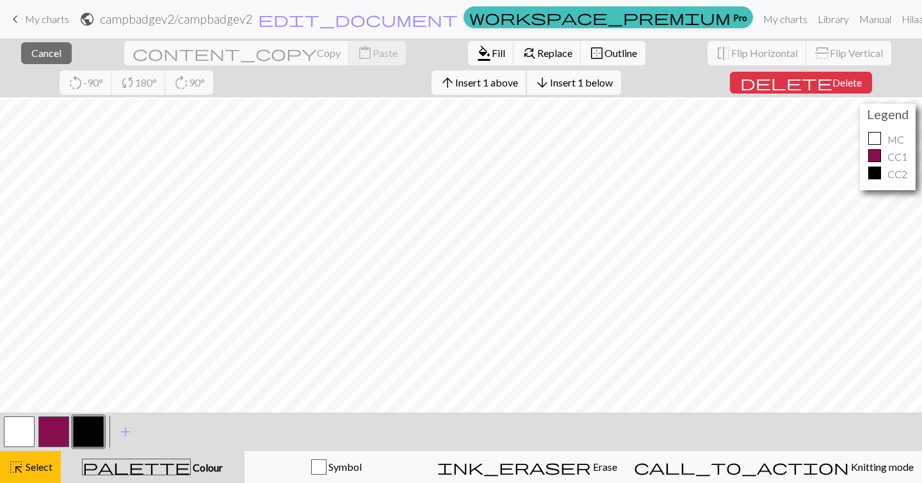
scroll to position [51, 0]
click at [38, 49] on span "Cancel" at bounding box center [46, 53] width 30 height 12
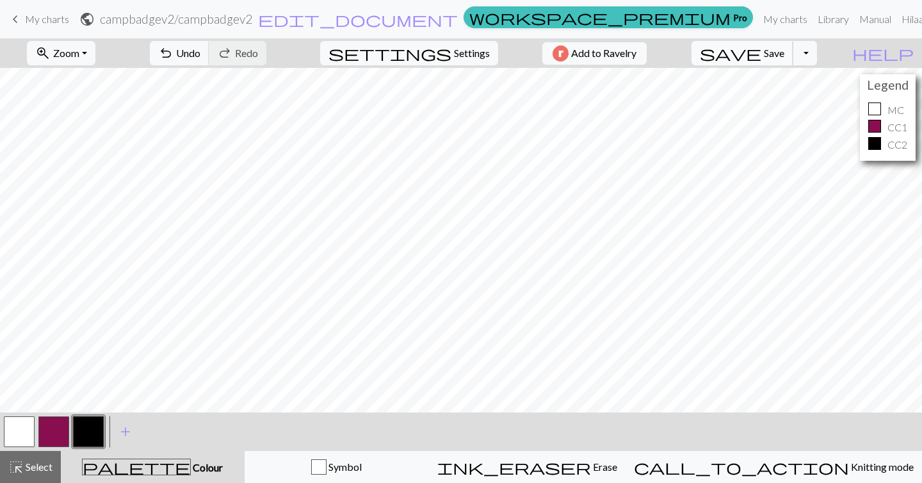
click at [785, 53] on span "Save" at bounding box center [774, 53] width 20 height 12
click at [20, 22] on span "keyboard_arrow_left" at bounding box center [15, 19] width 15 height 18
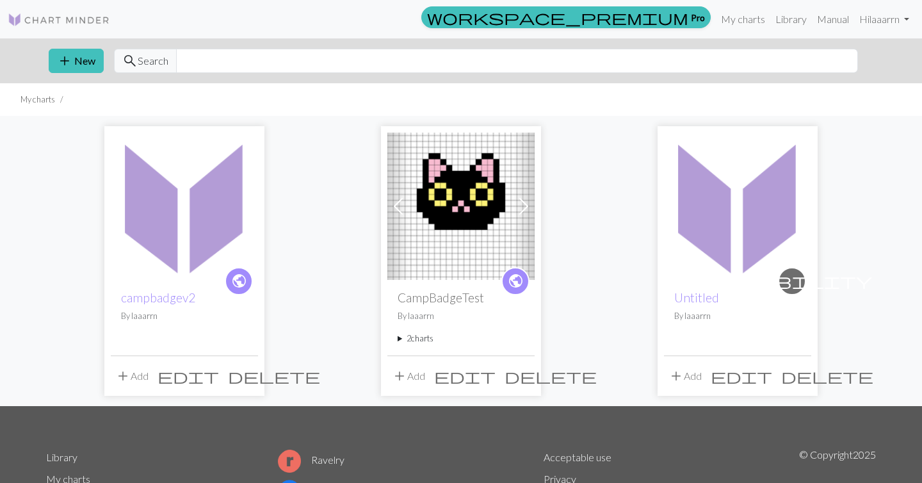
click at [460, 218] on img at bounding box center [460, 206] width 147 height 147
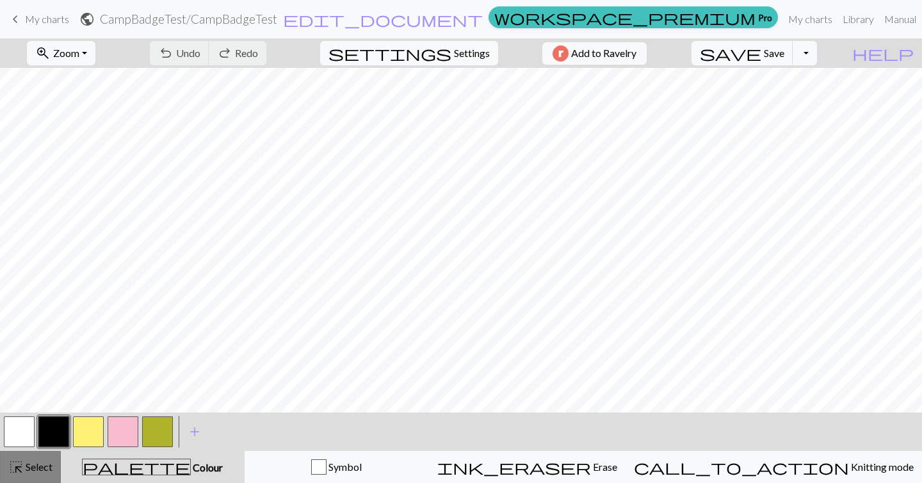
click at [38, 467] on span "Select" at bounding box center [38, 466] width 29 height 12
click at [51, 60] on span "zoom_in" at bounding box center [42, 53] width 15 height 18
click at [71, 157] on button "50%" at bounding box center [78, 153] width 101 height 20
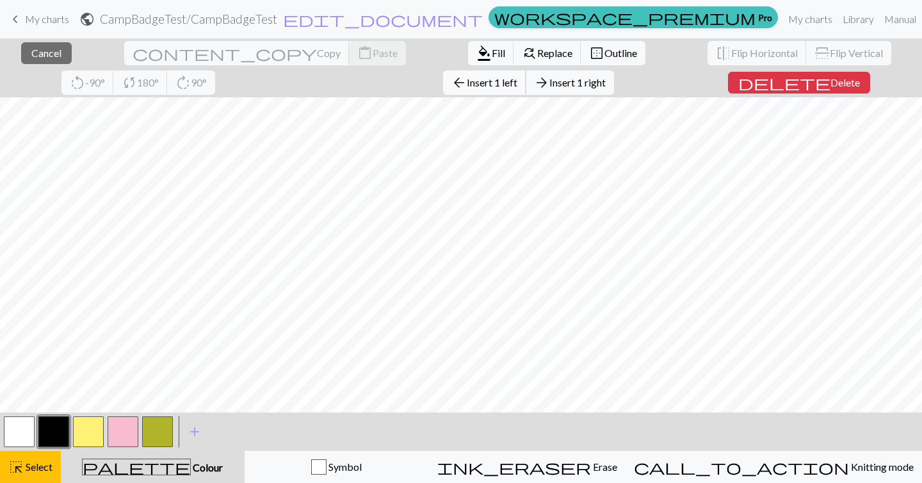
click at [467, 83] on span "Insert 1 left" at bounding box center [492, 82] width 51 height 12
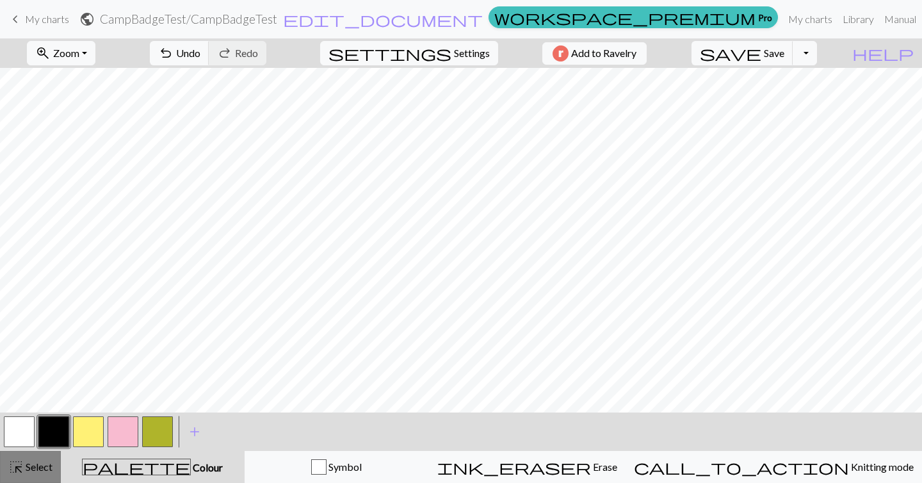
click at [40, 470] on span "Select" at bounding box center [38, 466] width 29 height 12
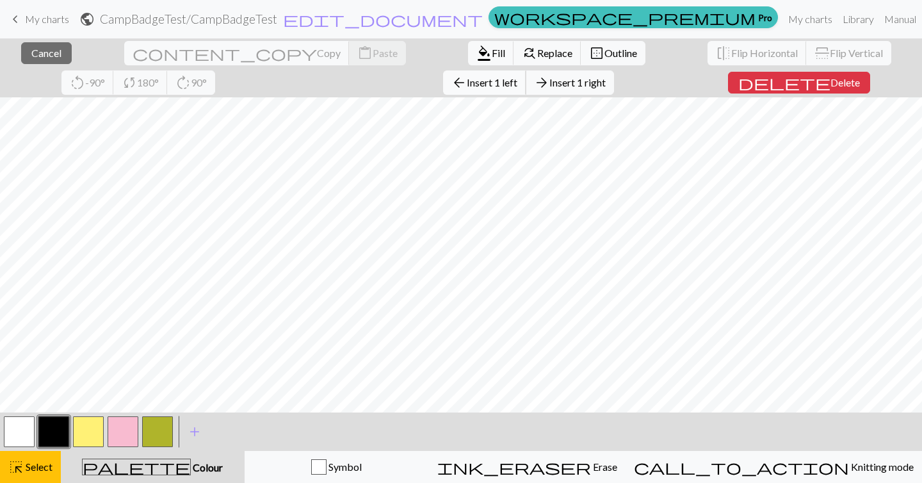
scroll to position [45, 0]
click at [44, 56] on span "Cancel" at bounding box center [46, 53] width 30 height 12
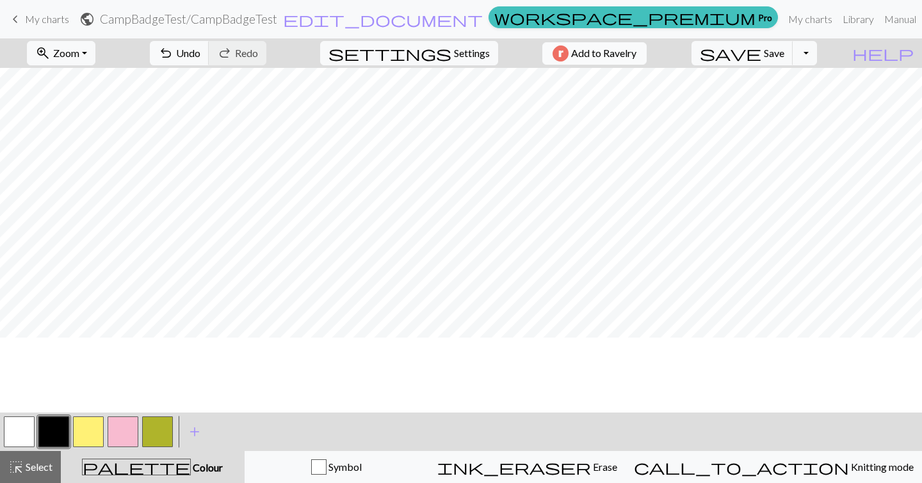
scroll to position [0, 0]
click at [35, 475] on button "highlight_alt Select Select" at bounding box center [30, 467] width 61 height 32
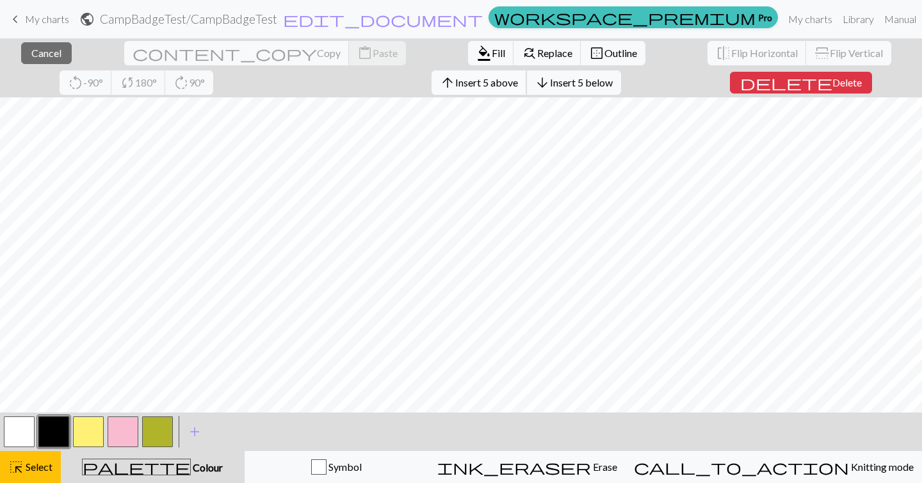
click at [455, 86] on span "Insert 5 above" at bounding box center [486, 82] width 63 height 12
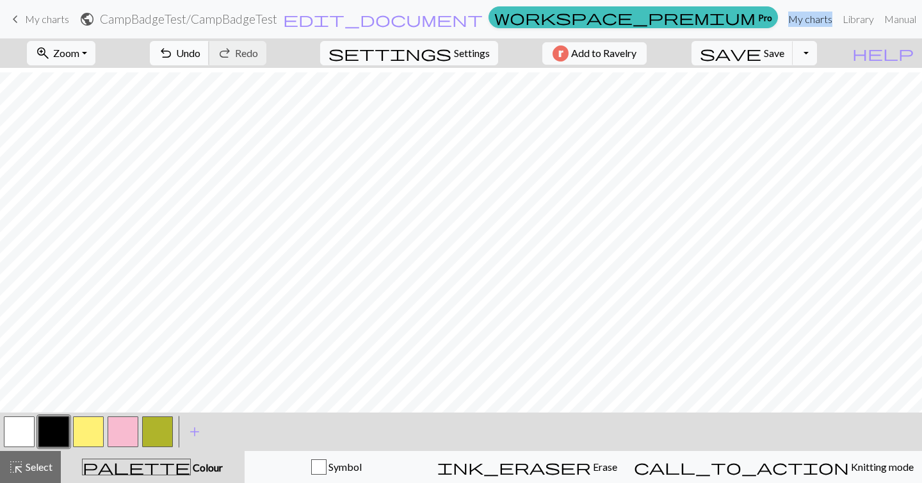
scroll to position [190, 0]
click at [31, 469] on span "Select" at bounding box center [38, 466] width 29 height 12
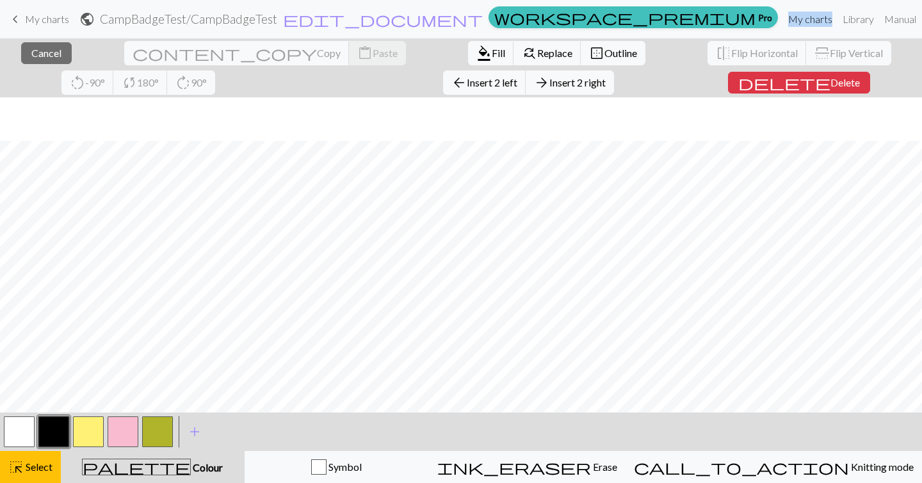
scroll to position [397, 0]
click at [443, 90] on button "arrow_back Insert 2 left" at bounding box center [484, 82] width 83 height 24
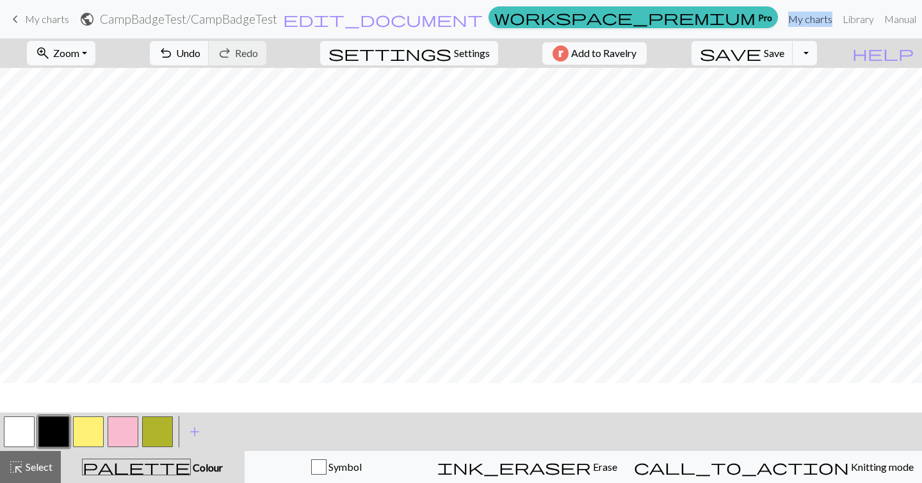
scroll to position [368, 0]
click at [29, 469] on span "Select" at bounding box center [38, 466] width 29 height 12
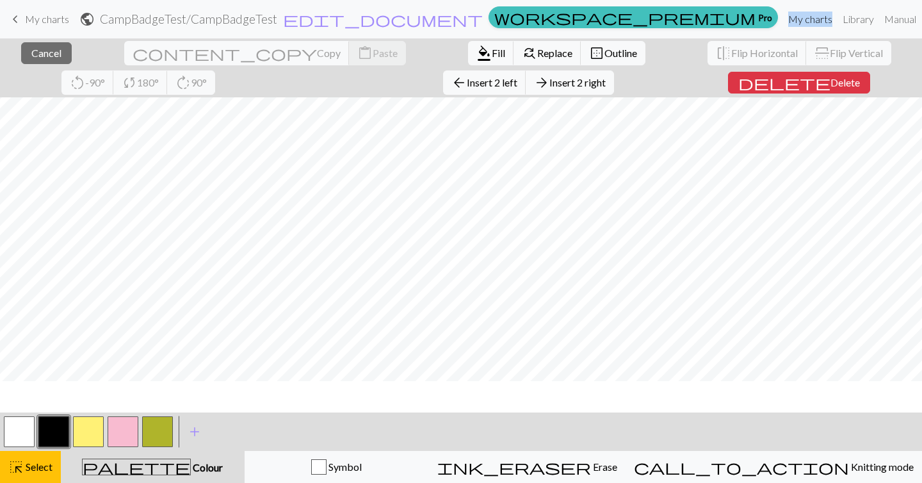
scroll to position [331, 0]
click at [549, 79] on span "Insert 2 right" at bounding box center [577, 82] width 56 height 12
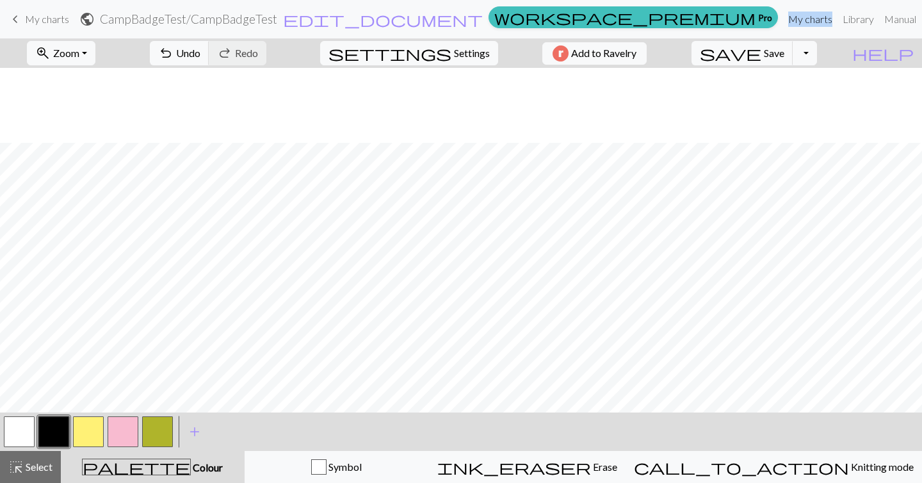
scroll to position [195, 0]
click at [455, 60] on span "Settings" at bounding box center [472, 52] width 36 height 15
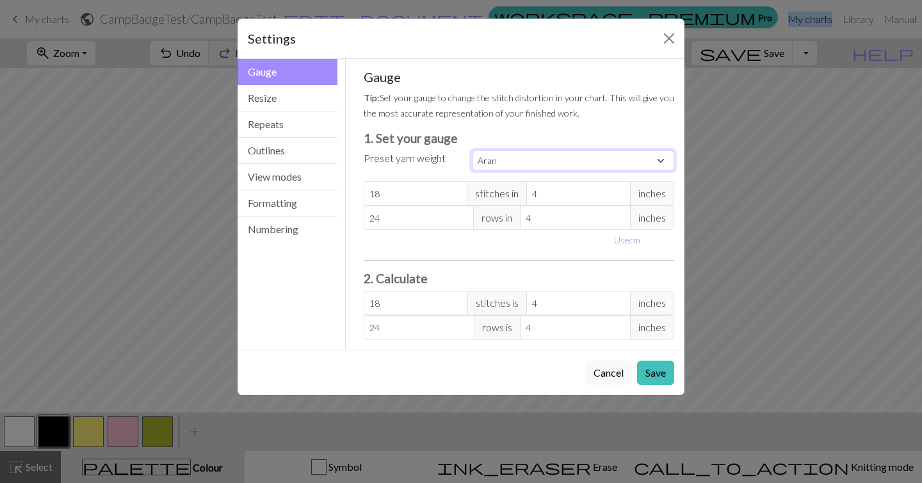
click at [521, 167] on select "Custom Square Lace Light Fingering Fingering Sport Double knit Worsted Aran Bul…" at bounding box center [573, 160] width 202 height 20
select select "square"
click at [472, 150] on select "Custom Square Lace Light Fingering Fingering Sport Double knit Worsted Aran Bul…" at bounding box center [573, 160] width 202 height 20
type input "32"
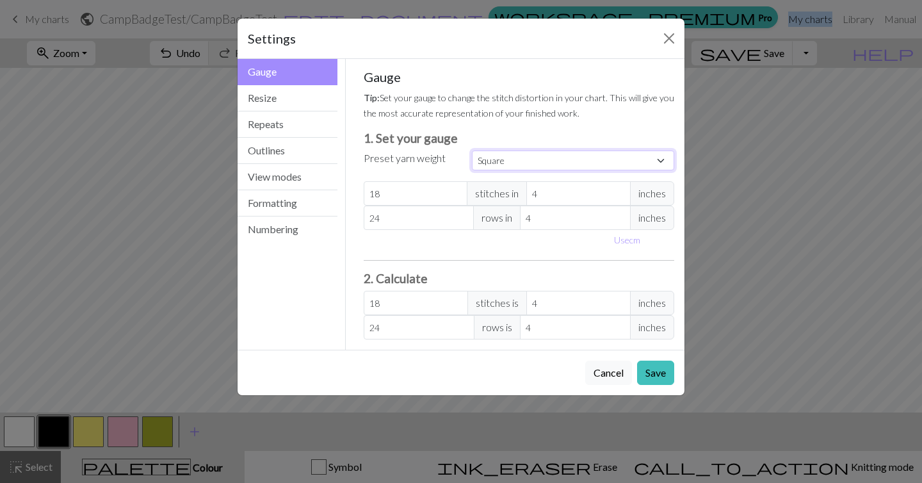
type input "32"
click at [655, 378] on button "Save" at bounding box center [655, 373] width 37 height 24
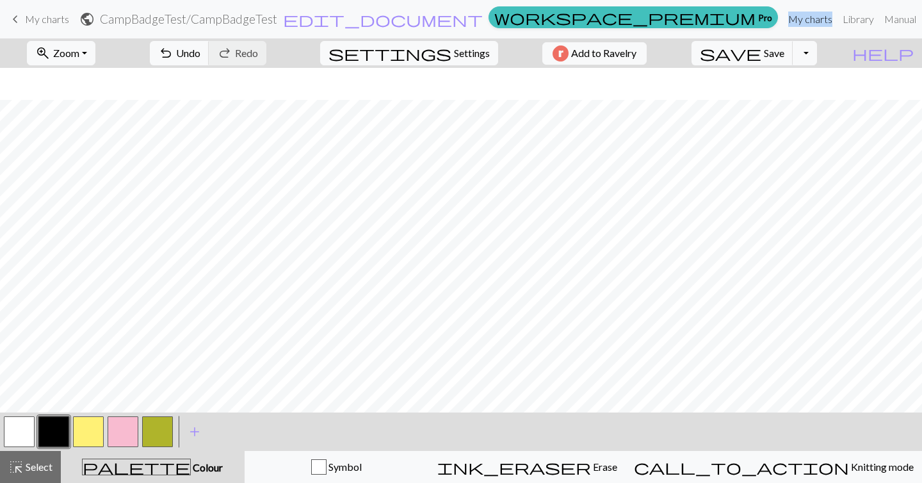
scroll to position [175, 0]
click at [468, 53] on span "Settings" at bounding box center [472, 52] width 36 height 15
select select "square"
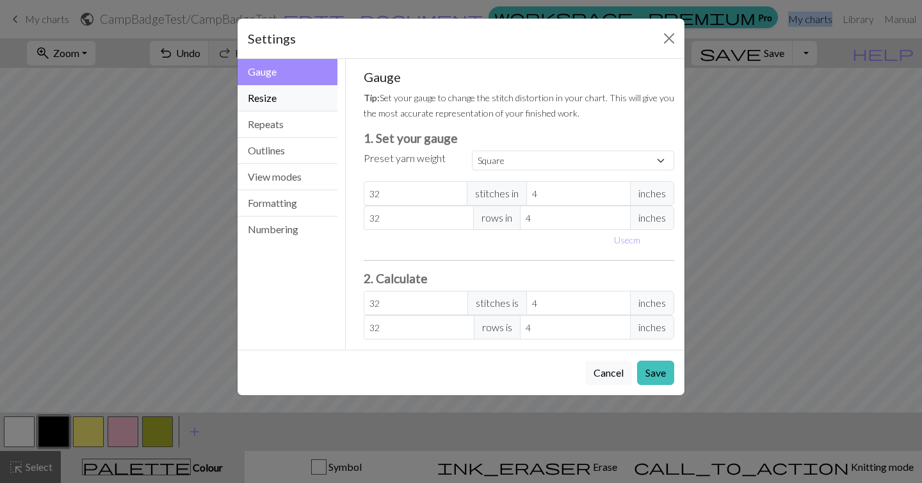
click at [286, 101] on button "Resize" at bounding box center [288, 98] width 100 height 26
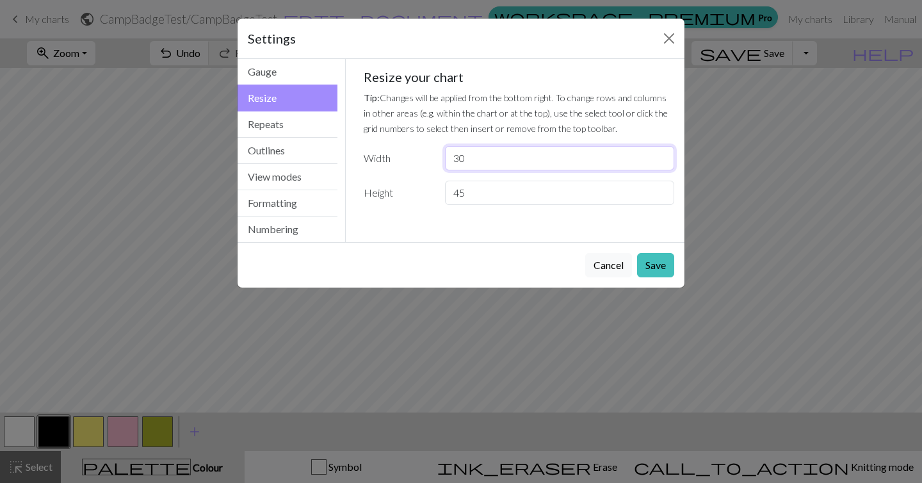
click at [505, 161] on input "30" at bounding box center [559, 158] width 229 height 24
type input "31"
click at [655, 263] on button "Save" at bounding box center [655, 265] width 37 height 24
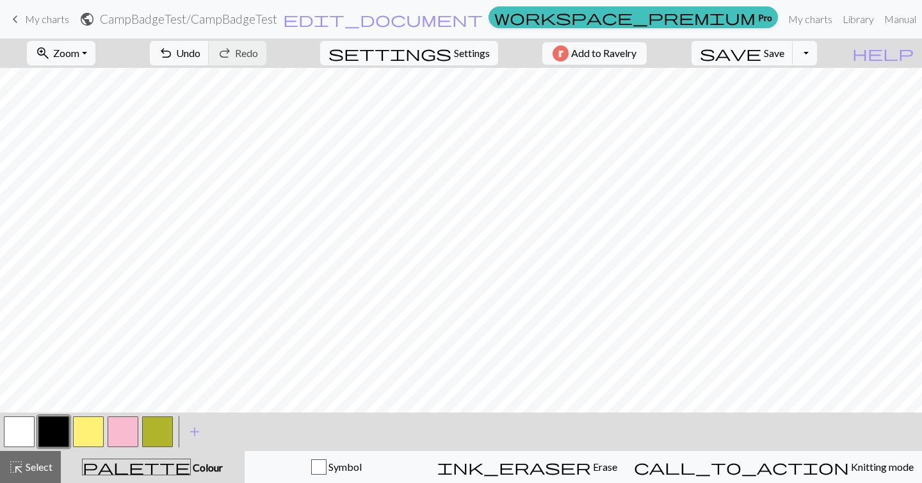
scroll to position [0, 0]
click at [209, 61] on button "undo Undo Undo" at bounding box center [180, 53] width 60 height 24
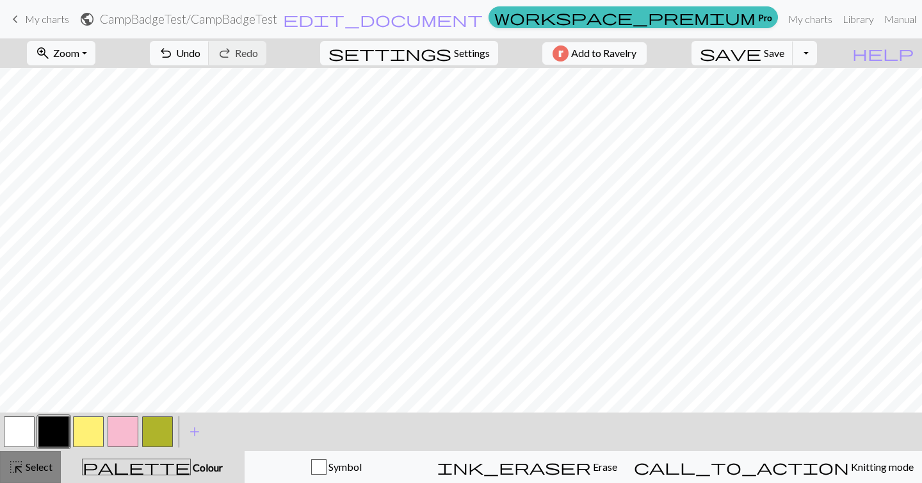
click at [36, 467] on span "Select" at bounding box center [38, 466] width 29 height 12
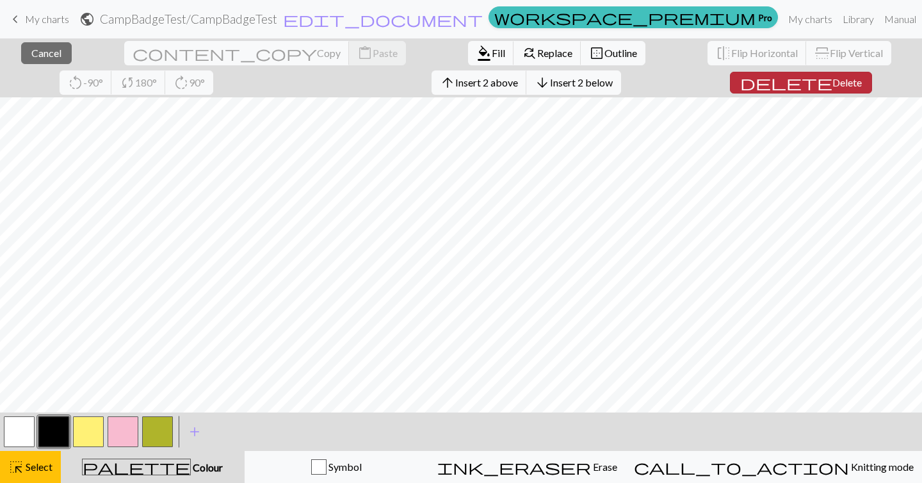
click at [833, 86] on span "Delete" at bounding box center [847, 82] width 29 height 12
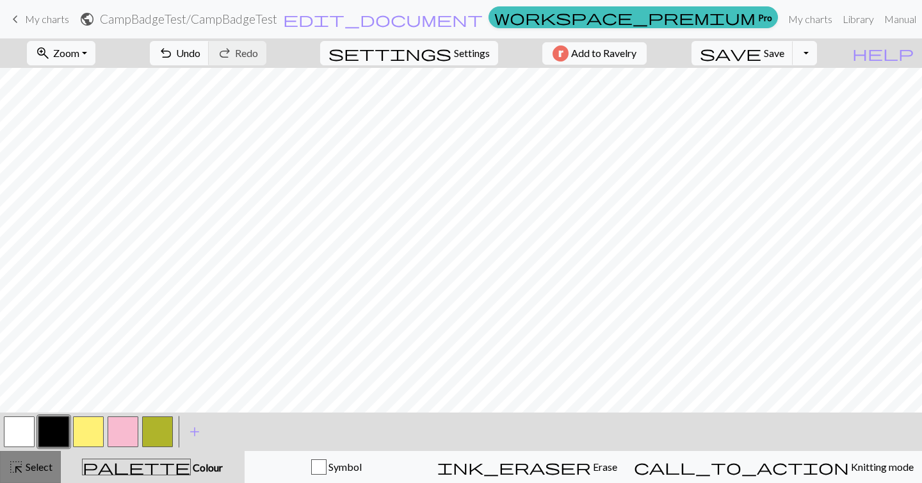
click at [46, 461] on span "Select" at bounding box center [38, 466] width 29 height 12
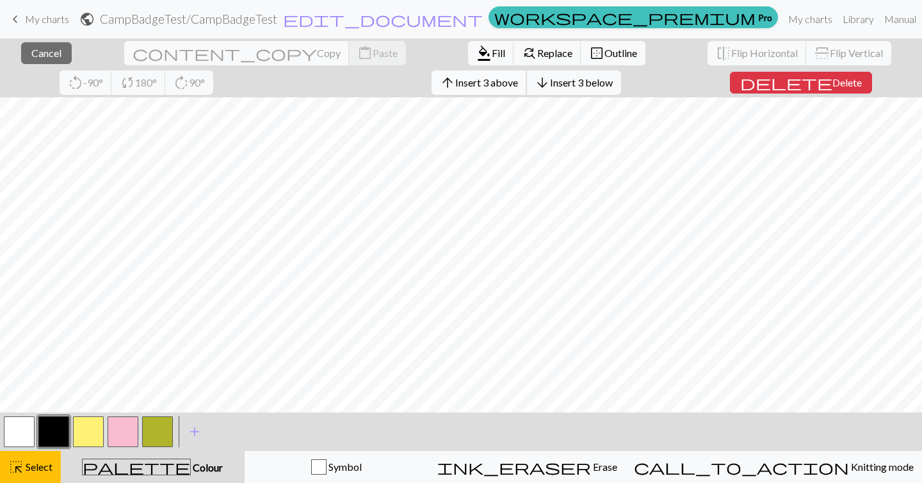
click at [455, 83] on span "Insert 3 above" at bounding box center [486, 82] width 63 height 12
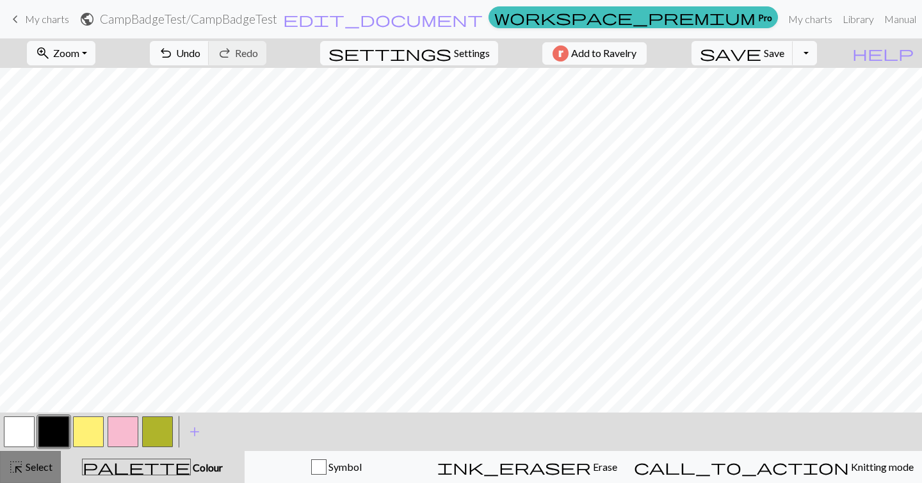
click at [24, 459] on div "highlight_alt Select Select" at bounding box center [30, 466] width 44 height 15
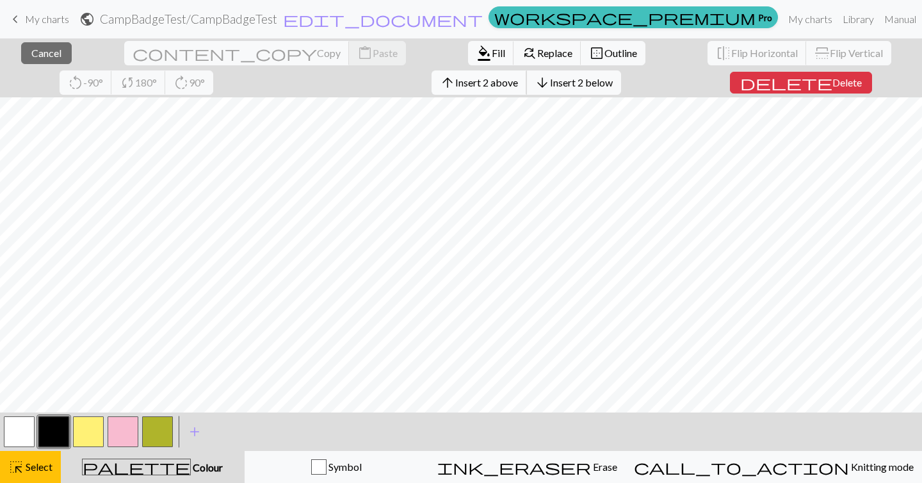
click at [455, 85] on span "Insert 2 above" at bounding box center [486, 82] width 63 height 12
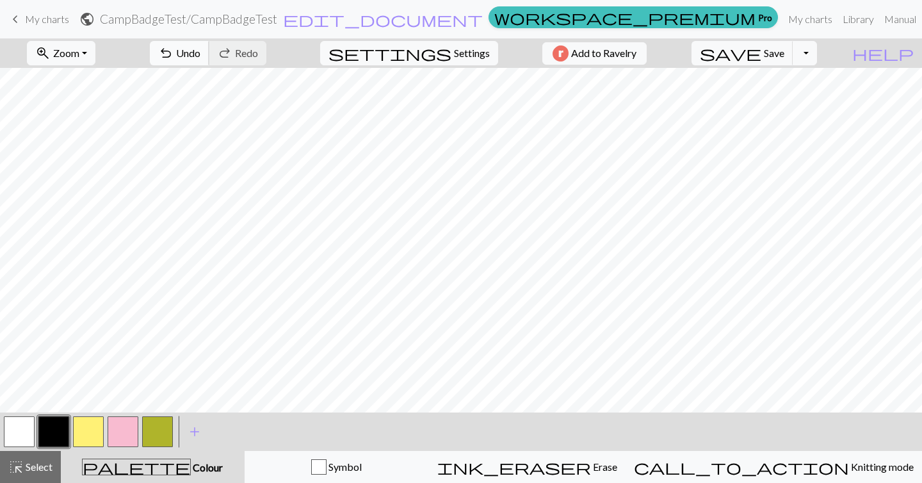
click at [200, 49] on span "Undo" at bounding box center [188, 53] width 24 height 12
click at [25, 467] on span "Select" at bounding box center [38, 466] width 29 height 12
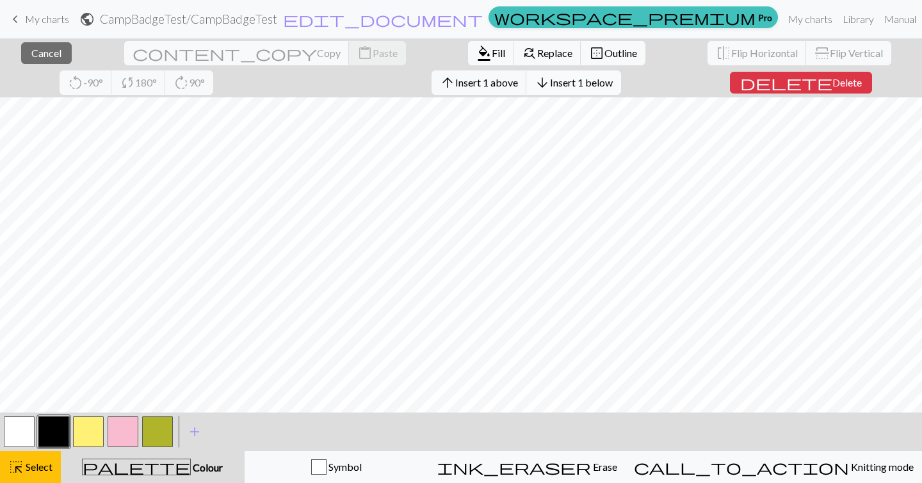
click at [550, 88] on span "Insert 1 below" at bounding box center [581, 82] width 63 height 12
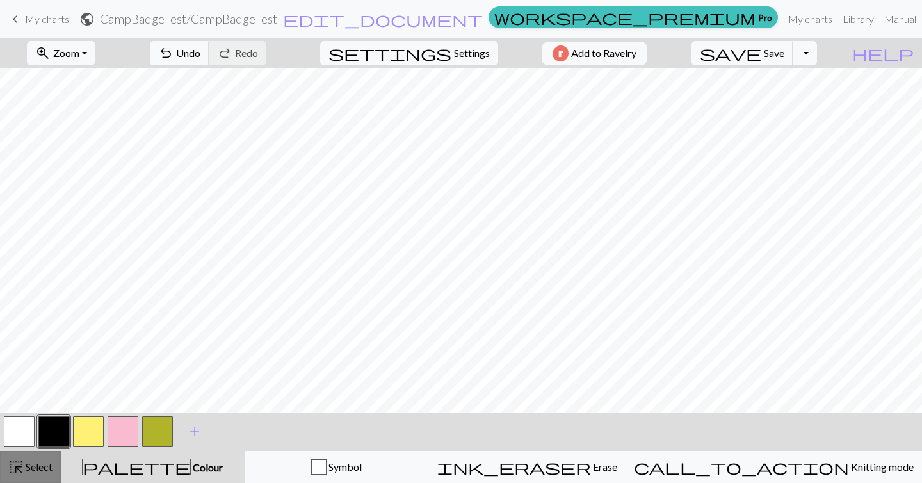
click at [27, 468] on span "Select" at bounding box center [38, 466] width 29 height 12
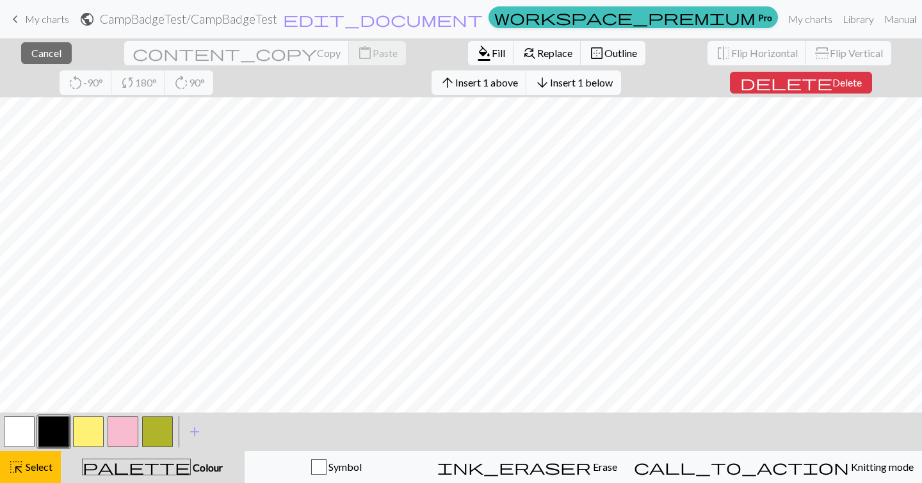
click at [550, 81] on span "Insert 1 below" at bounding box center [581, 82] width 63 height 12
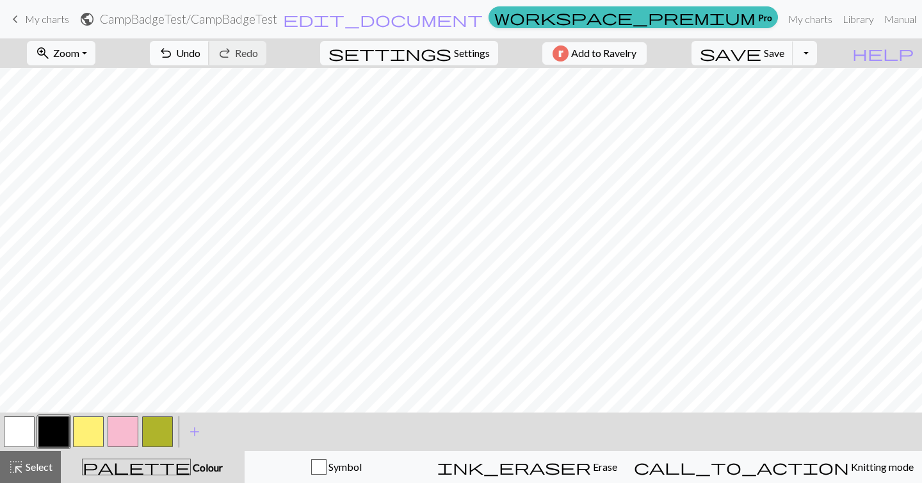
click at [209, 54] on button "undo Undo Undo" at bounding box center [180, 53] width 60 height 24
click at [79, 53] on span "Zoom" at bounding box center [66, 53] width 26 height 12
click at [97, 177] on button "100%" at bounding box center [78, 174] width 101 height 20
click at [79, 51] on span "Zoom" at bounding box center [66, 53] width 26 height 12
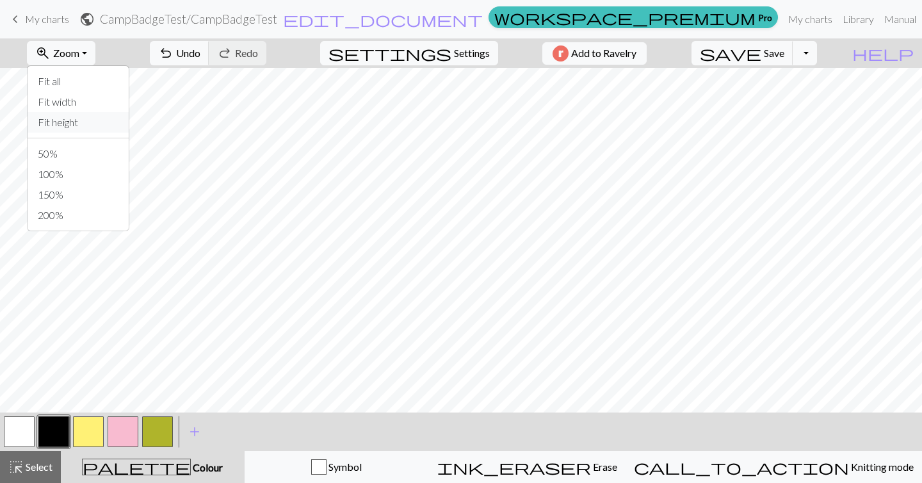
click at [90, 119] on button "Fit height" at bounding box center [78, 122] width 101 height 20
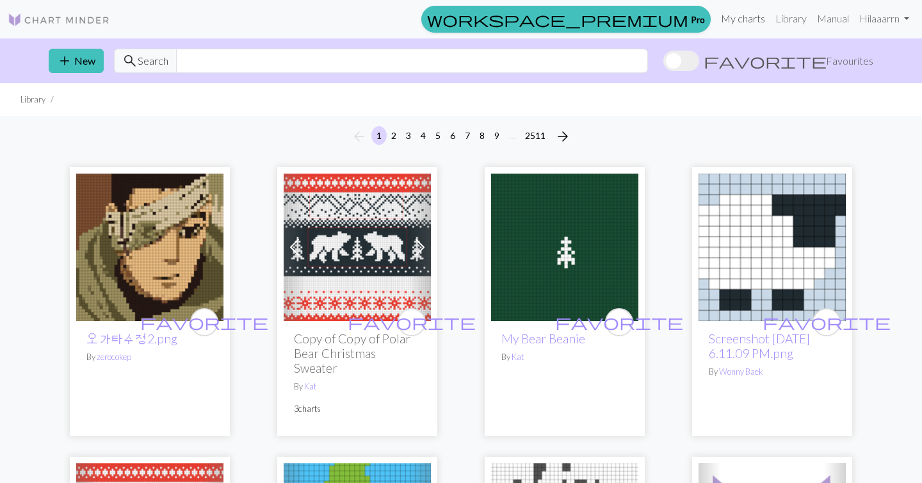
click at [735, 18] on link "My charts" at bounding box center [743, 19] width 54 height 26
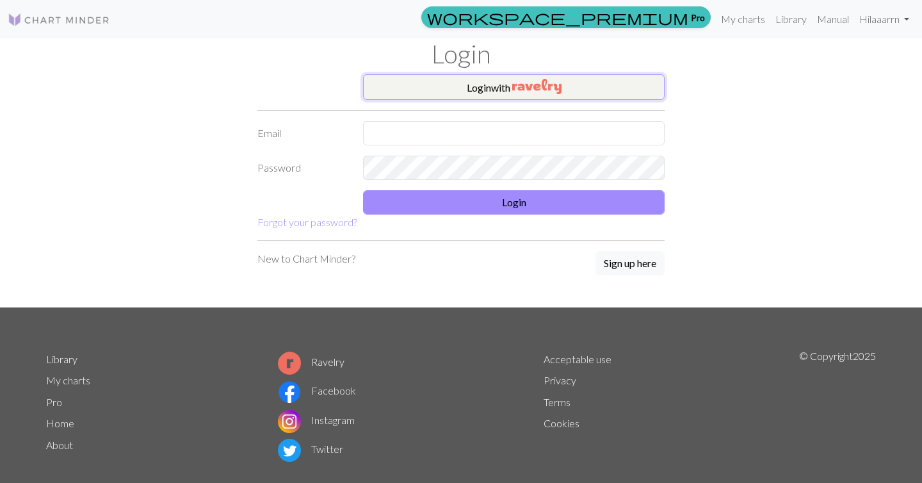
click at [506, 89] on button "Login with" at bounding box center [514, 87] width 302 height 26
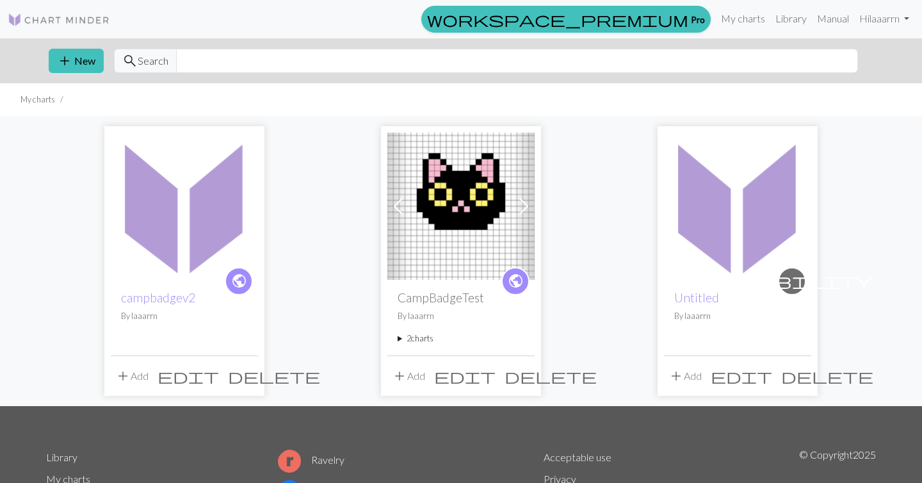
click at [132, 235] on img at bounding box center [184, 206] width 147 height 147
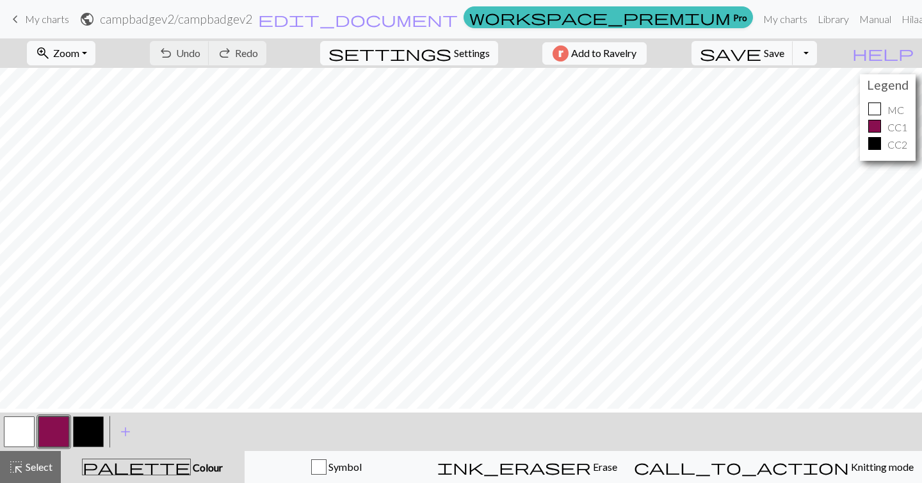
scroll to position [99, 0]
